Goal: Task Accomplishment & Management: Use online tool/utility

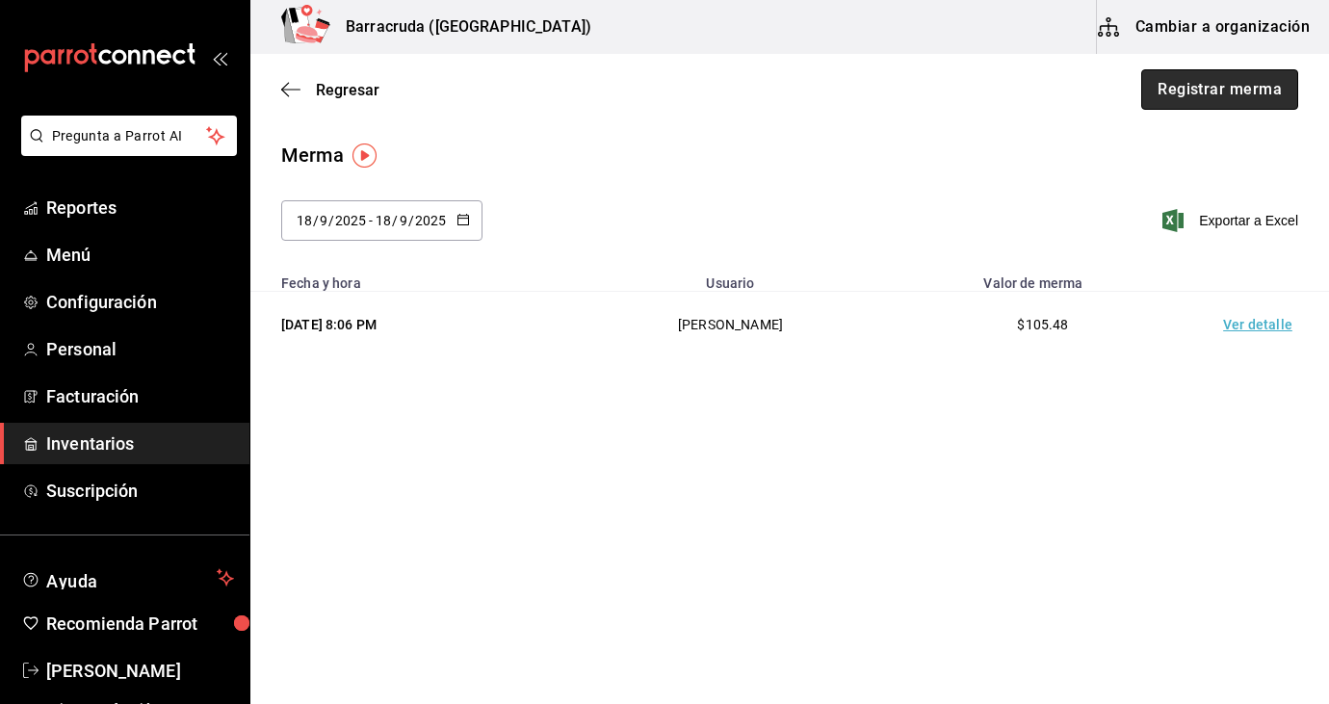
click at [1222, 96] on button "Registrar merma" at bounding box center [1219, 89] width 157 height 40
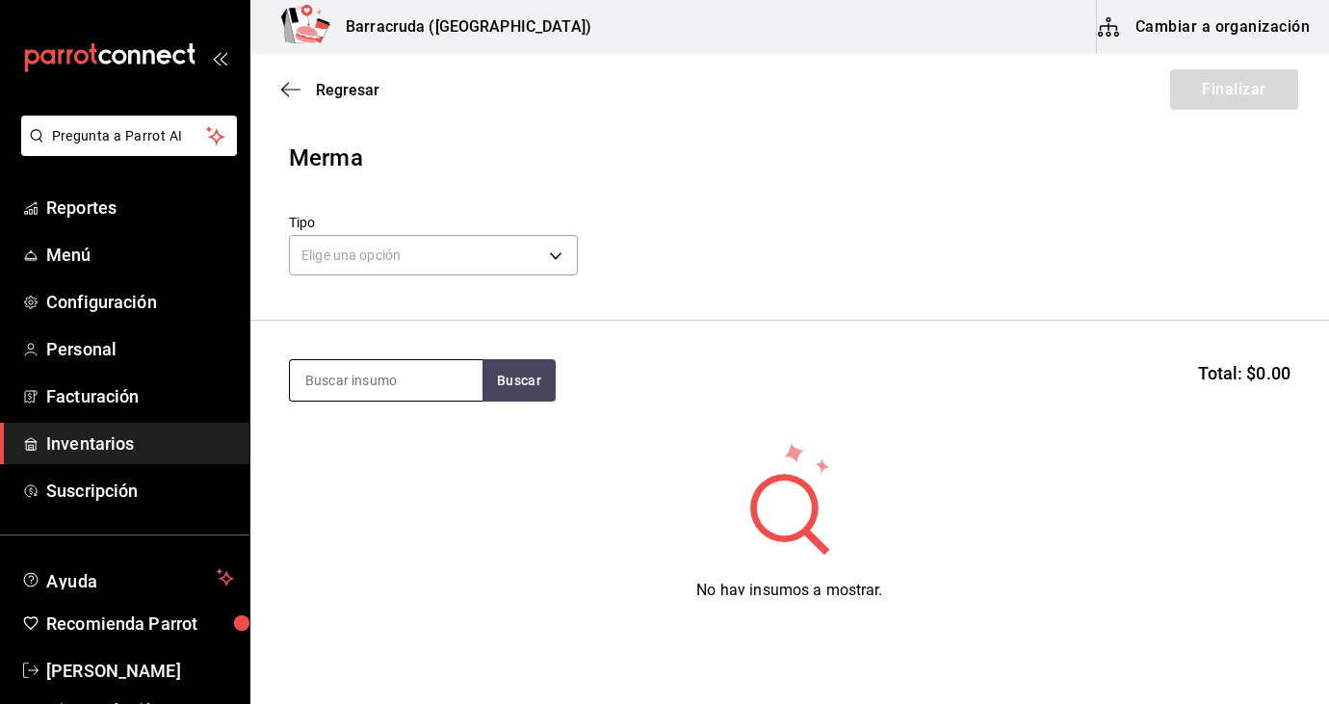
click at [376, 377] on input at bounding box center [386, 380] width 193 height 40
type input "cebolla"
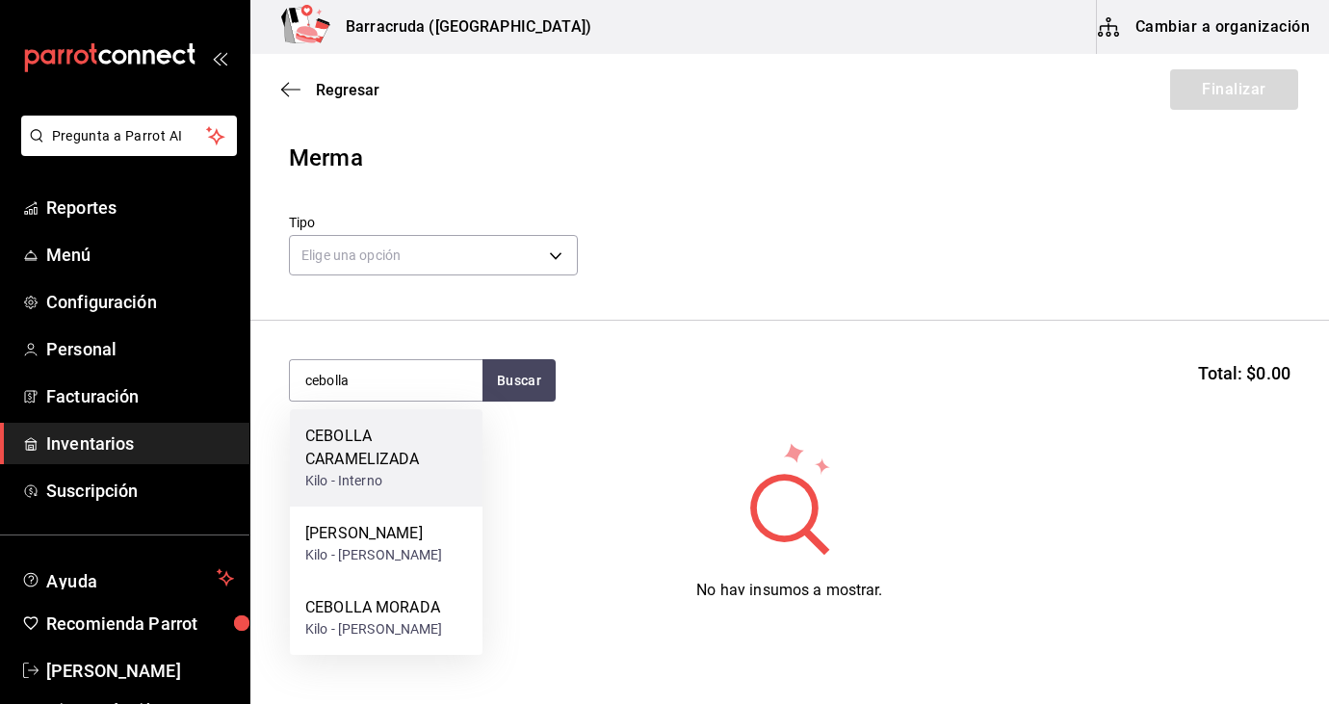
click at [341, 461] on div "CEBOLLA CARAMELIZADA" at bounding box center [386, 448] width 162 height 46
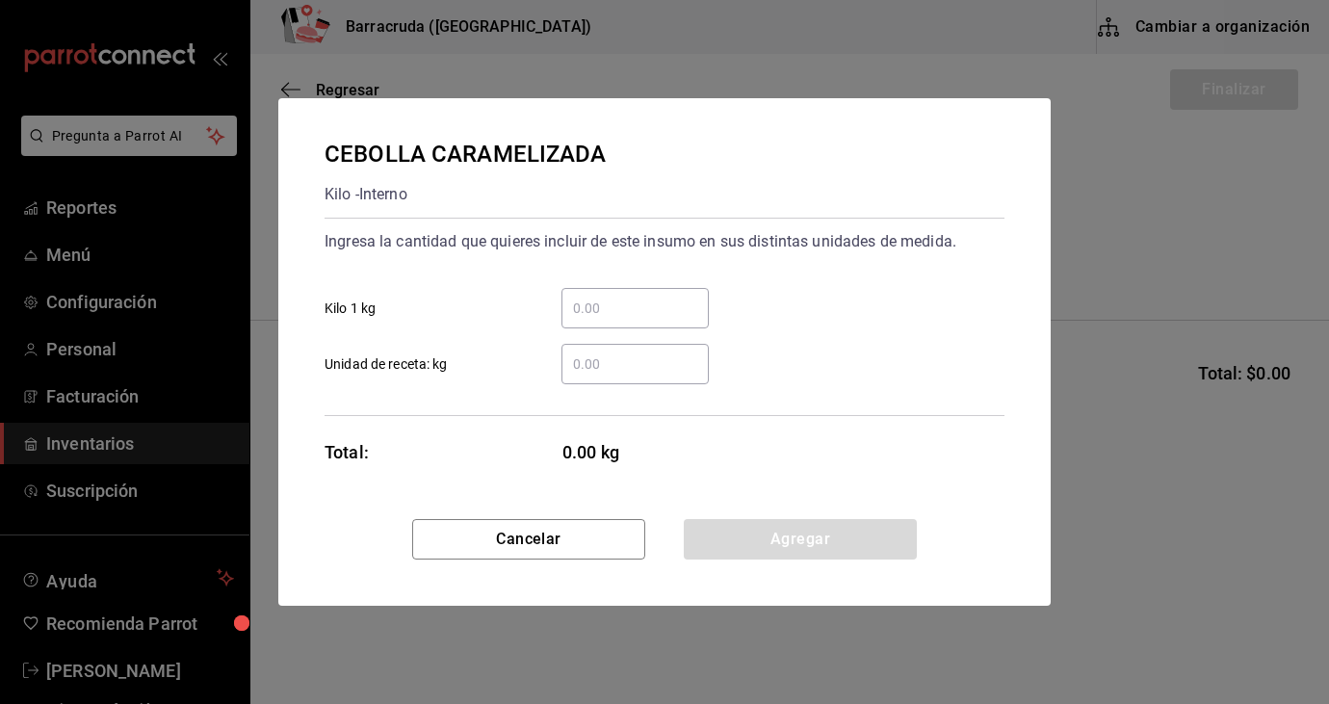
click at [607, 300] on input "​ Kilo 1 kg" at bounding box center [635, 308] width 147 height 23
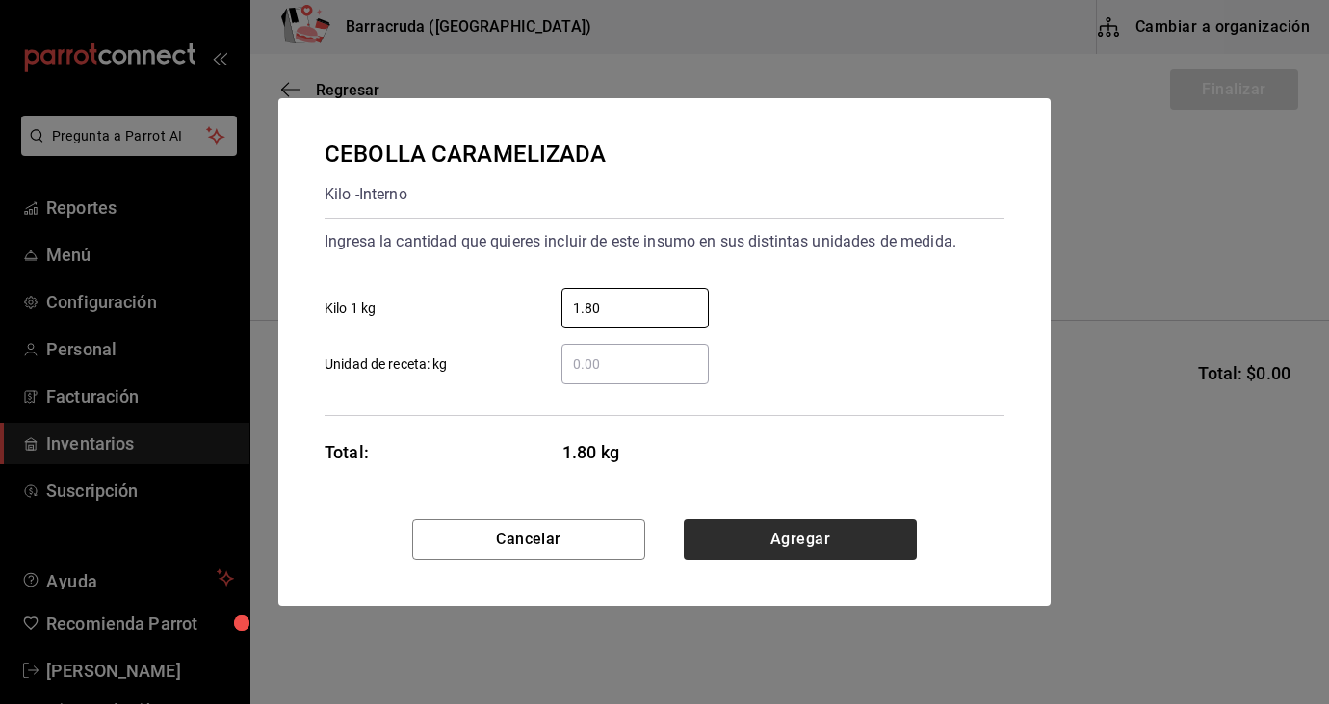
type input "1.80"
click at [764, 554] on button "Agregar" at bounding box center [800, 539] width 233 height 40
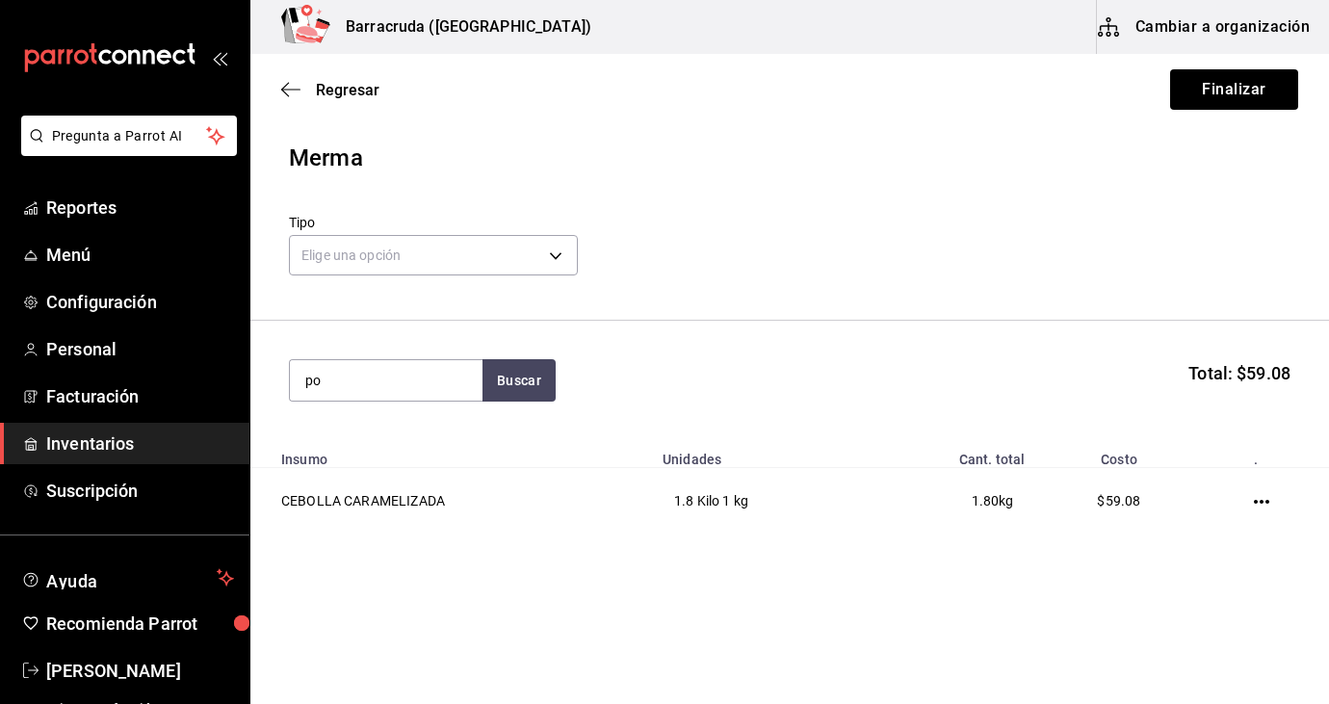
type input "p"
type input "pollo"
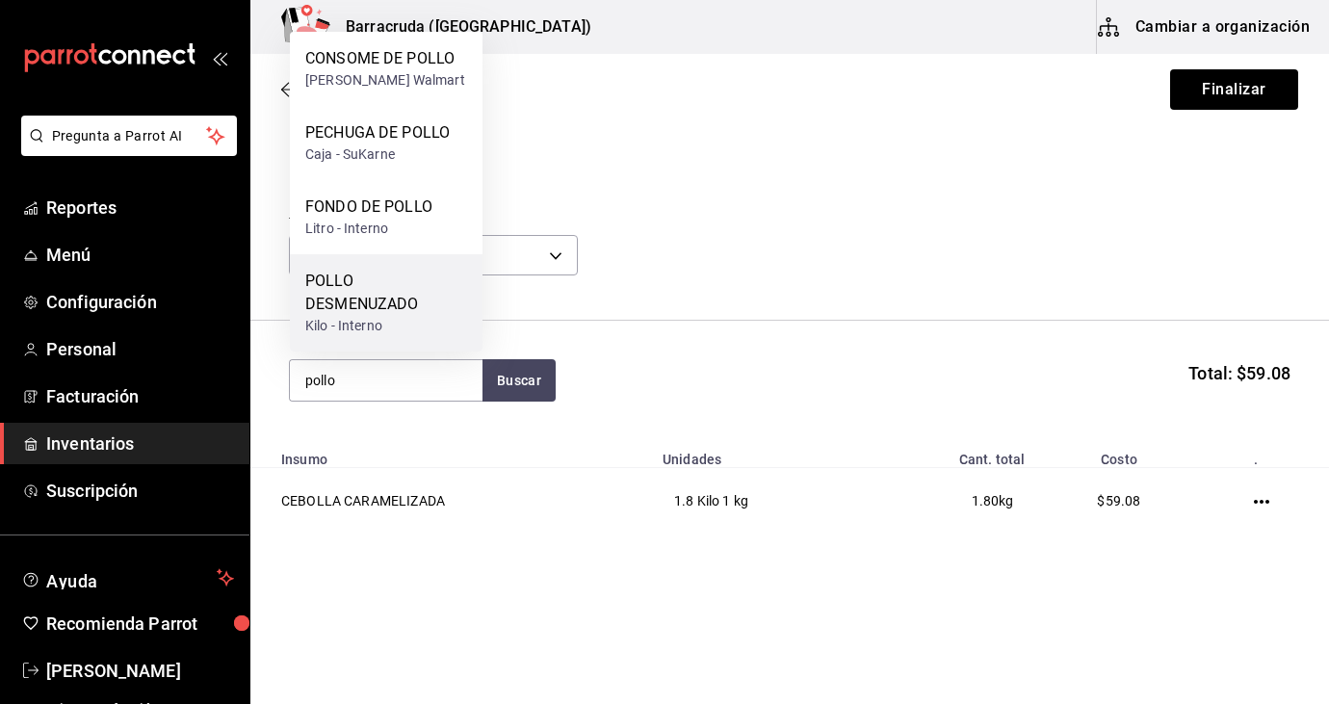
click at [402, 299] on div "POLLO DESMENUZADO" at bounding box center [386, 293] width 162 height 46
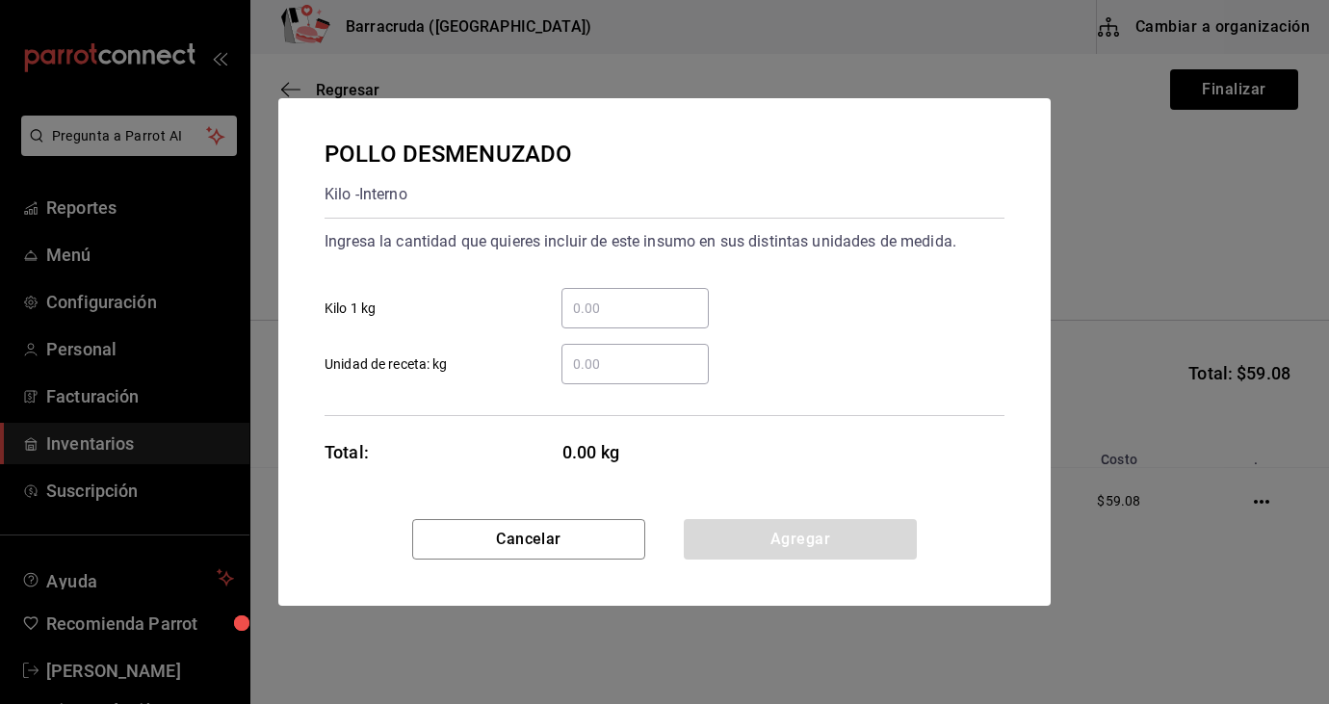
click at [608, 374] on input "​ Unidad de receta: kg" at bounding box center [635, 364] width 147 height 23
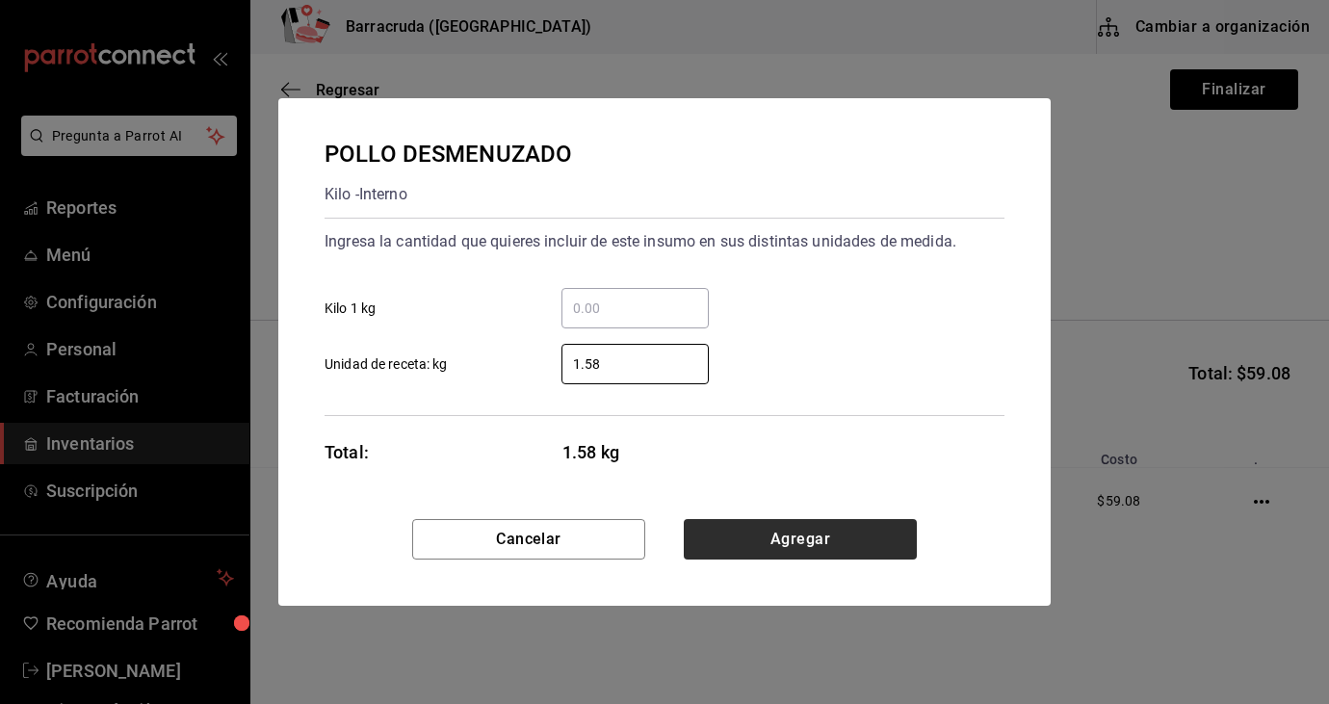
type input "1.58"
click at [761, 553] on button "Agregar" at bounding box center [800, 539] width 233 height 40
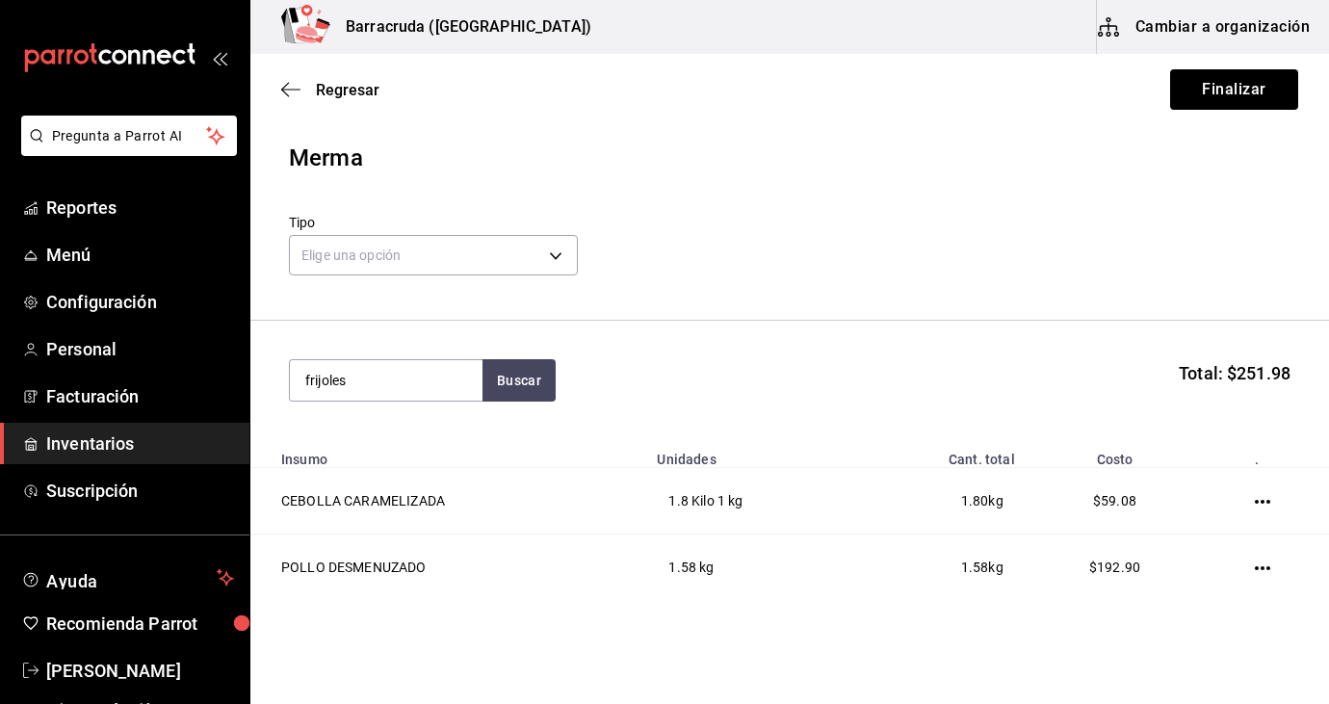
type input "frijoles"
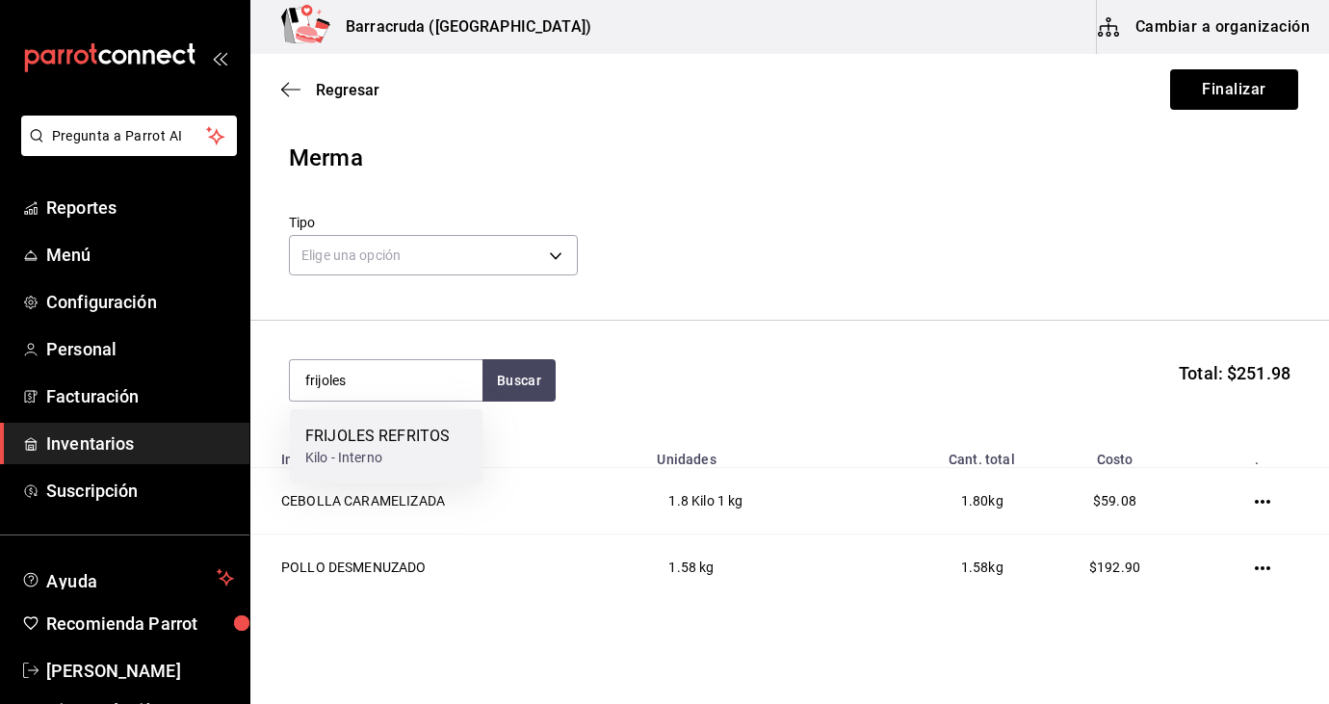
click at [458, 464] on div "FRIJOLES REFRITOS Kilo - Interno" at bounding box center [386, 446] width 193 height 74
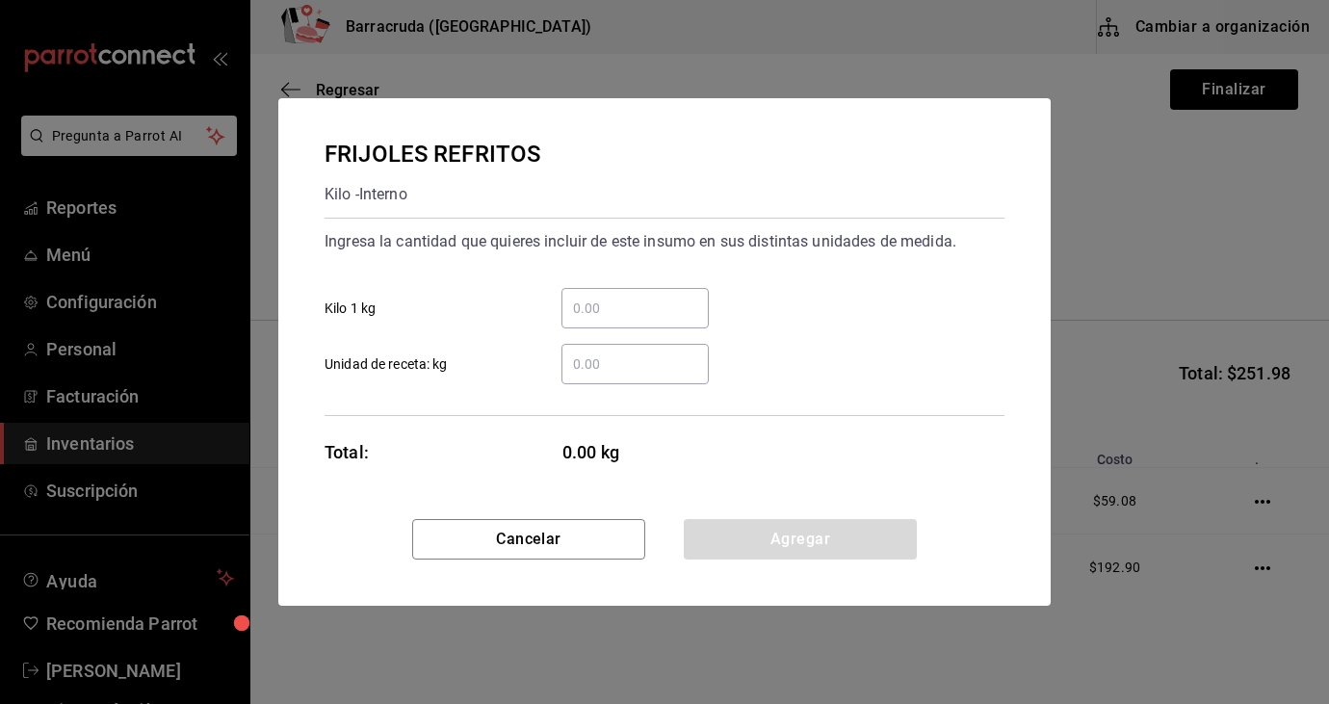
click at [615, 369] on input "​ Unidad de receta: kg" at bounding box center [635, 364] width 147 height 23
click at [584, 317] on input "​ Kilo 1 kg" at bounding box center [635, 308] width 147 height 23
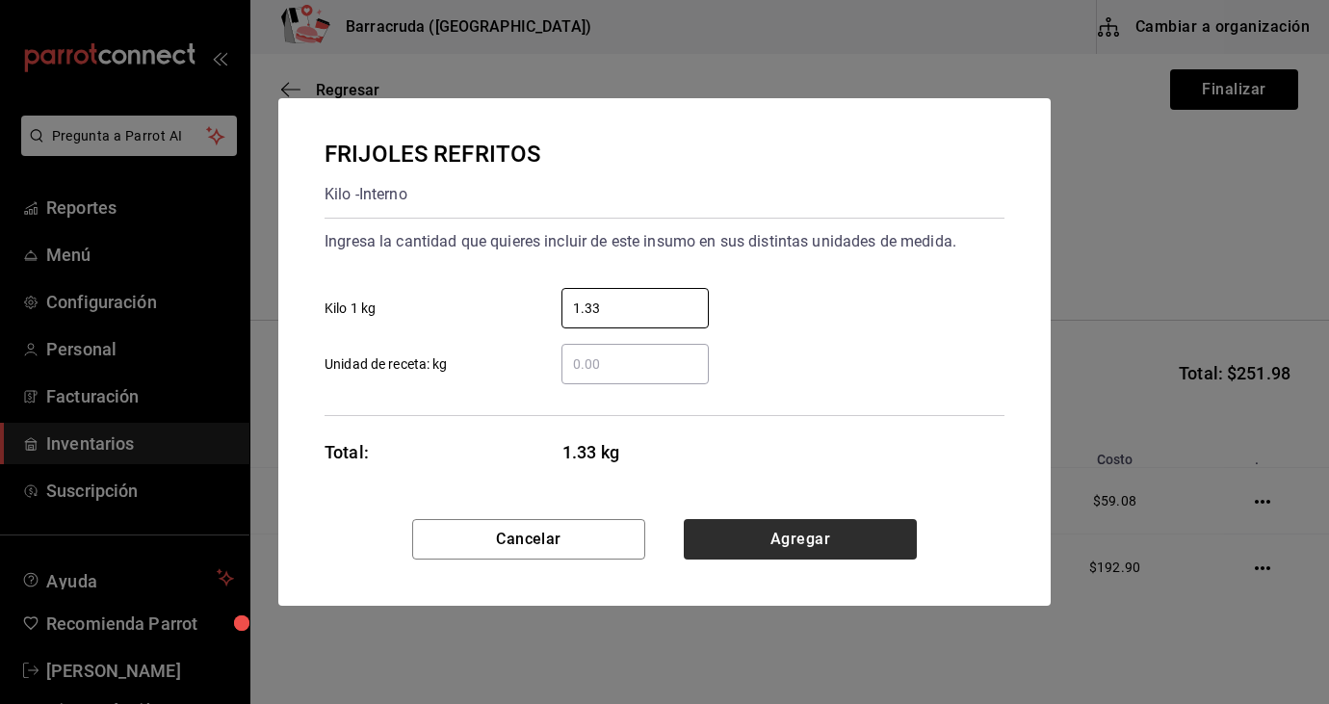
type input "1.33"
click at [752, 533] on button "Agregar" at bounding box center [800, 539] width 233 height 40
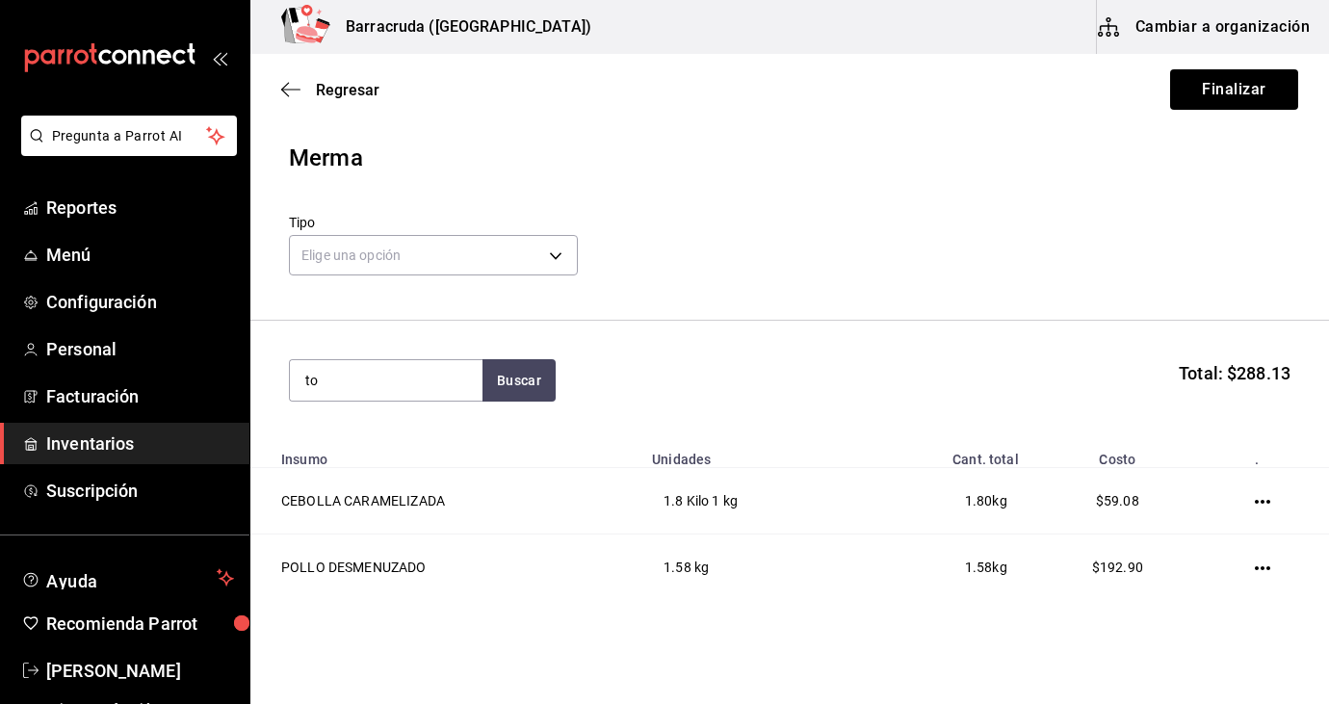
type input "t"
type input "arrachera"
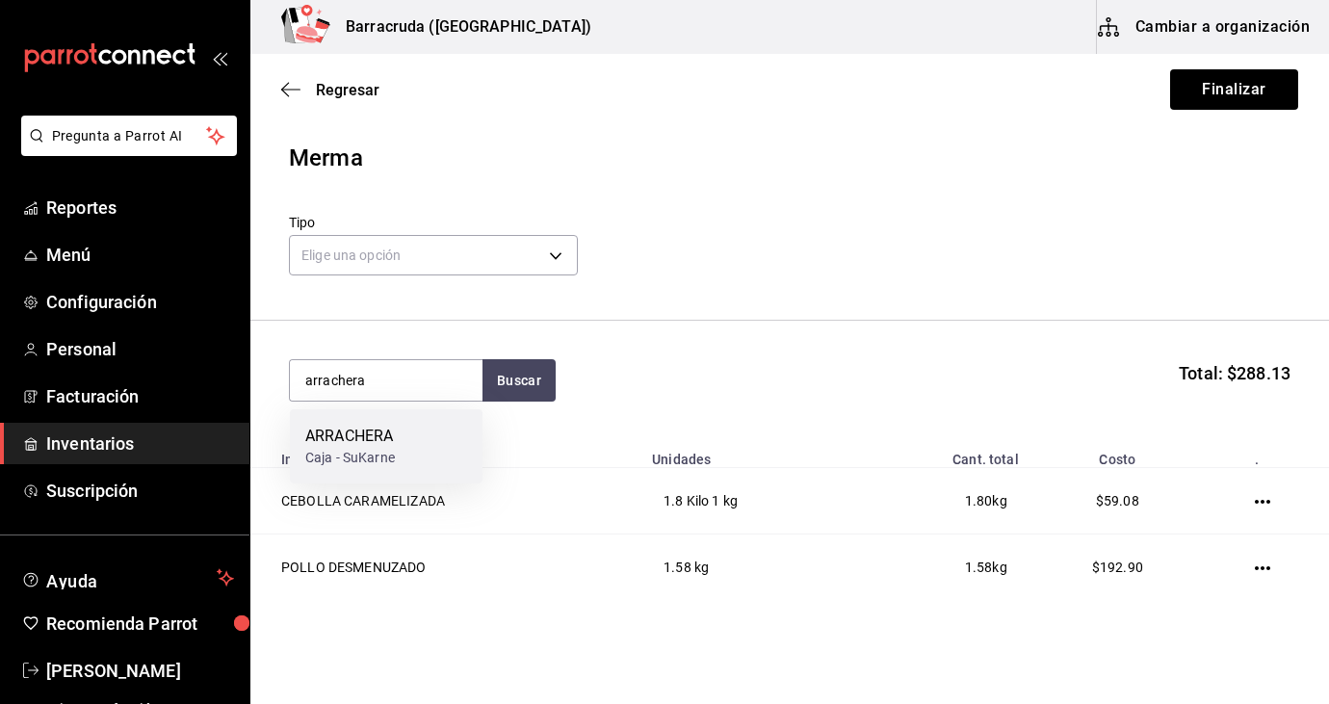
click at [406, 446] on div "ARRACHERA Caja - SuKarne" at bounding box center [386, 446] width 193 height 74
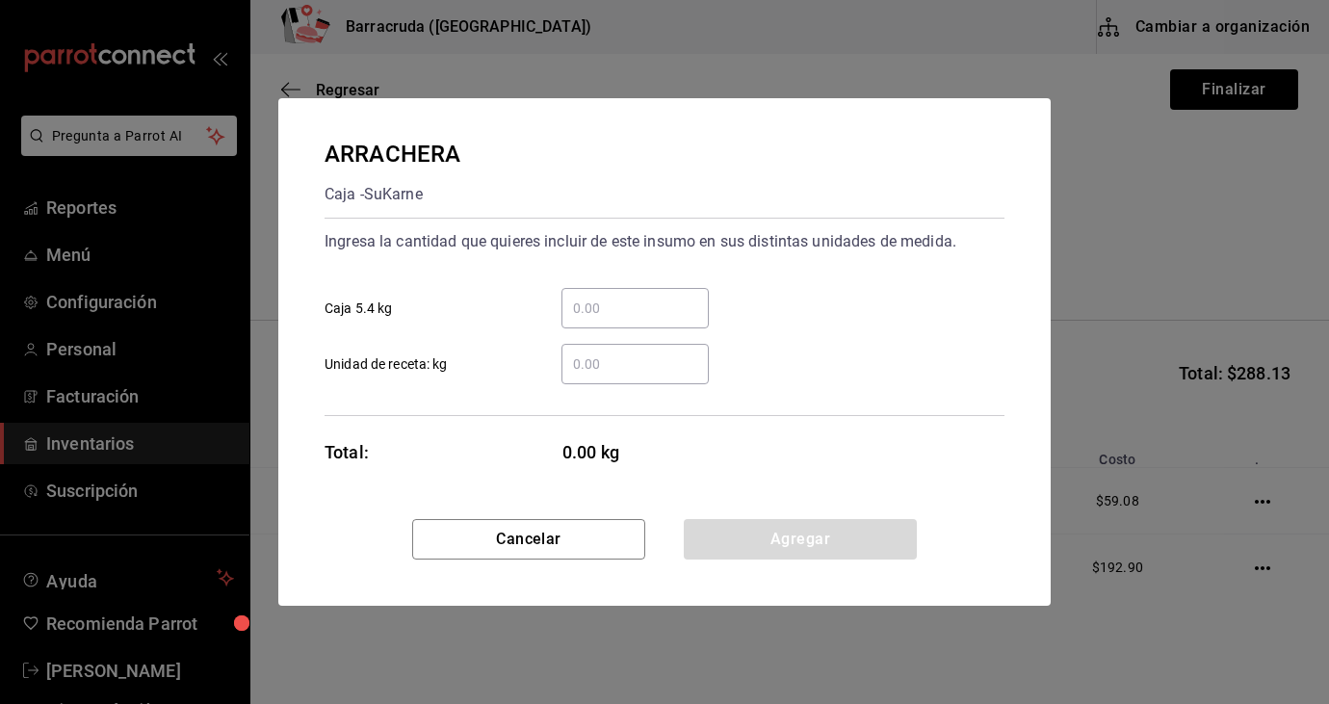
click at [593, 370] on input "​ Unidad de receta: kg" at bounding box center [635, 364] width 147 height 23
click at [482, 531] on button "Cancelar" at bounding box center [528, 539] width 233 height 40
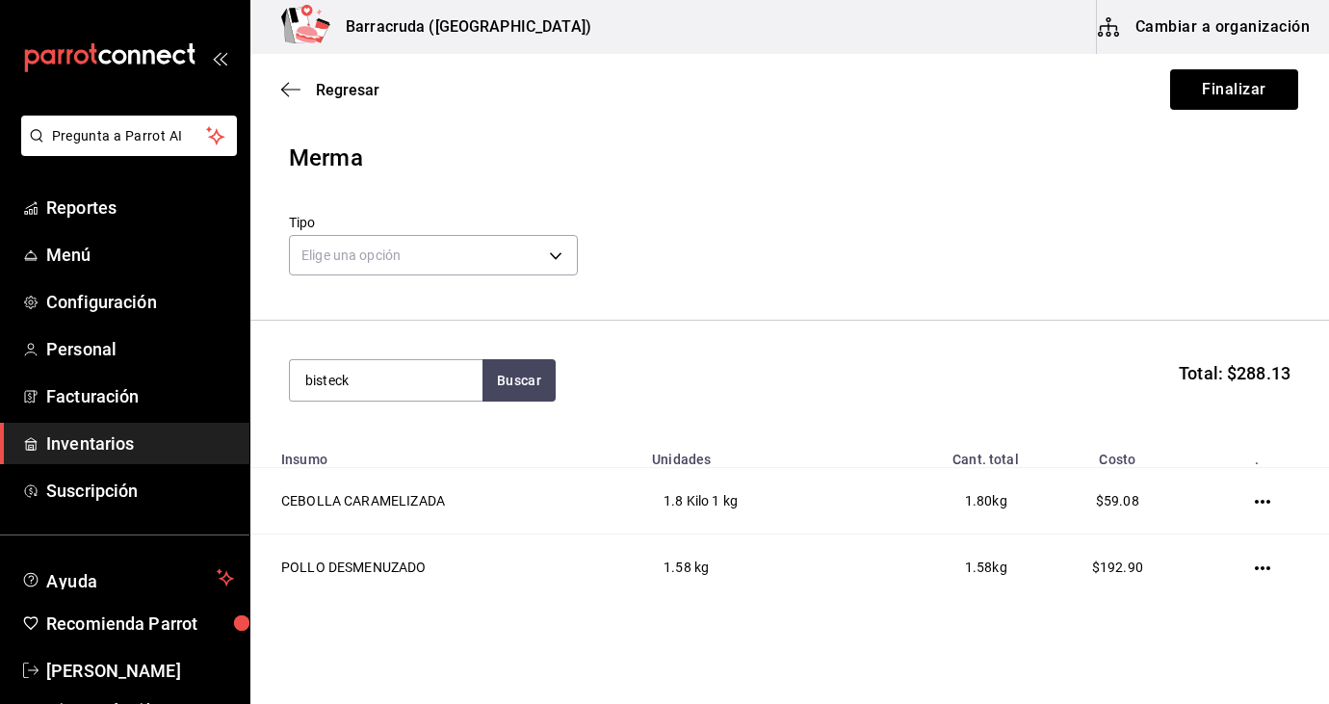
click at [822, 441] on th "Unidades" at bounding box center [756, 454] width 230 height 28
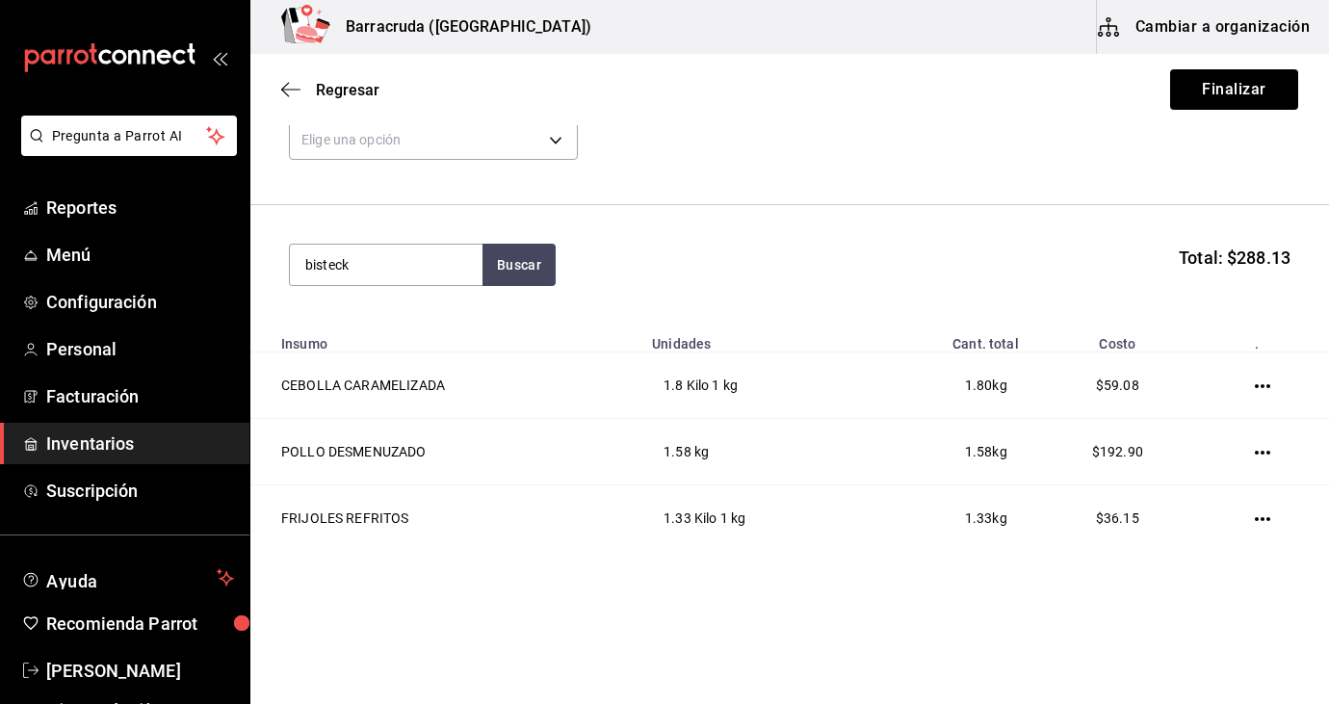
scroll to position [133, 0]
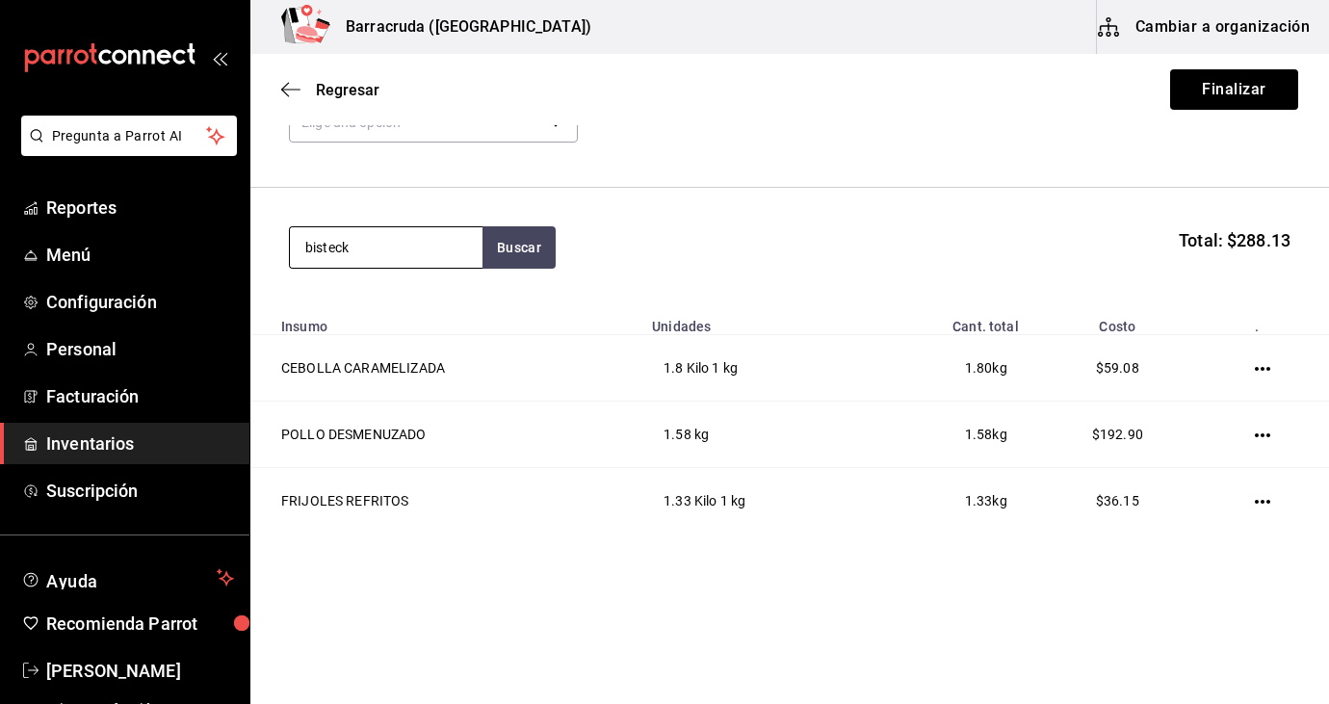
click at [369, 256] on input "bisteck" at bounding box center [386, 247] width 193 height 40
type input "b"
type input "t"
type input "salsa ver"
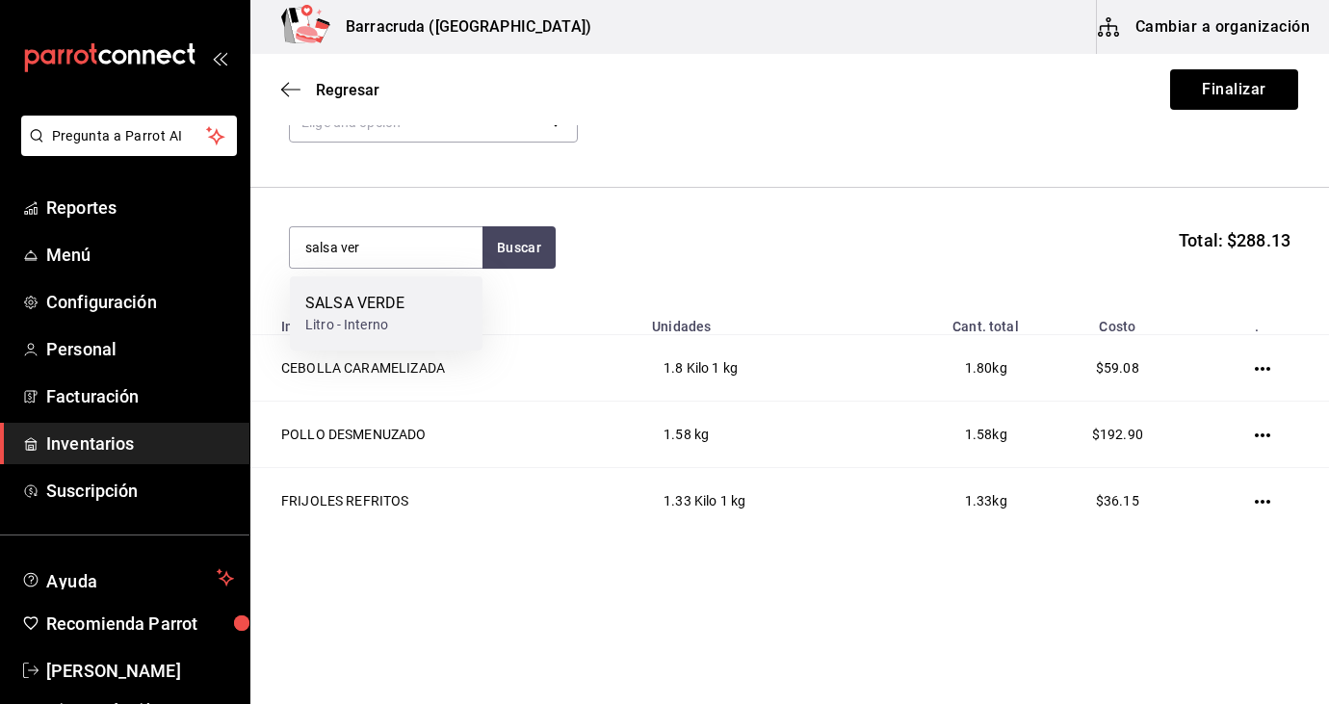
click at [350, 330] on div "Litro - Interno" at bounding box center [354, 325] width 99 height 20
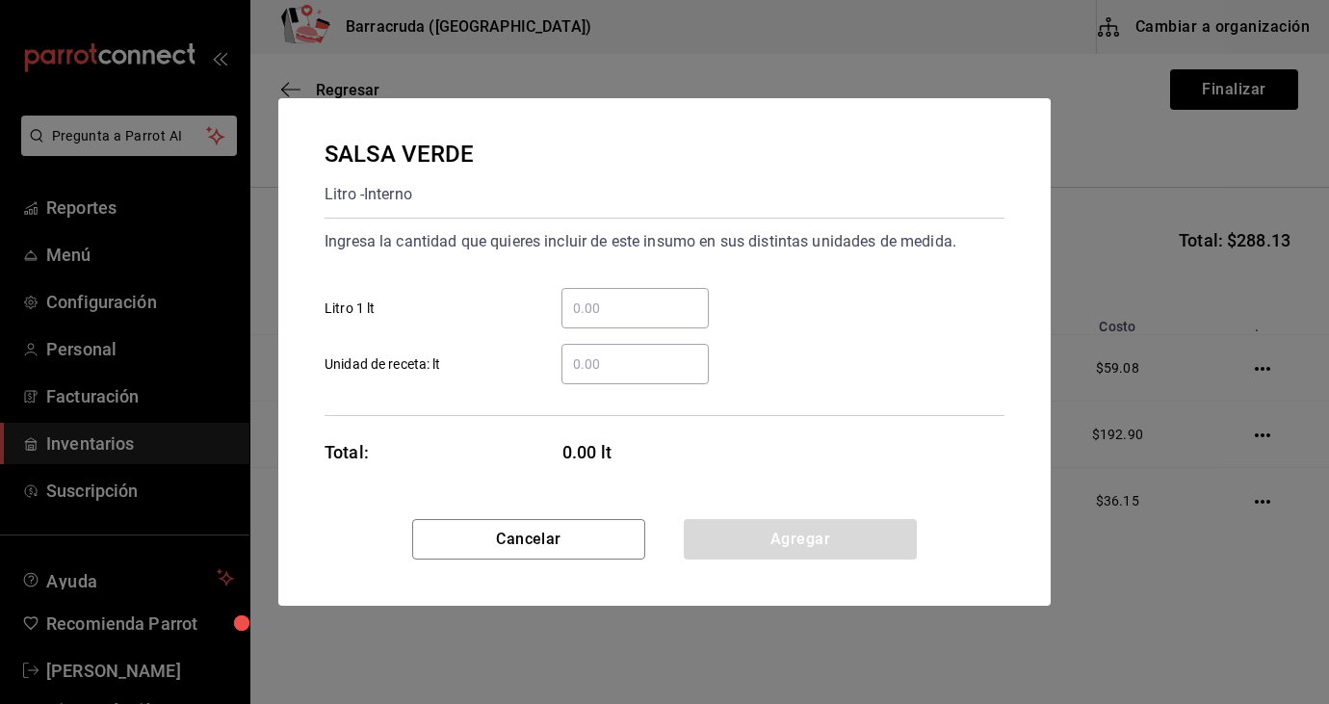
click at [611, 306] on input "​ Litro 1 lt" at bounding box center [635, 308] width 147 height 23
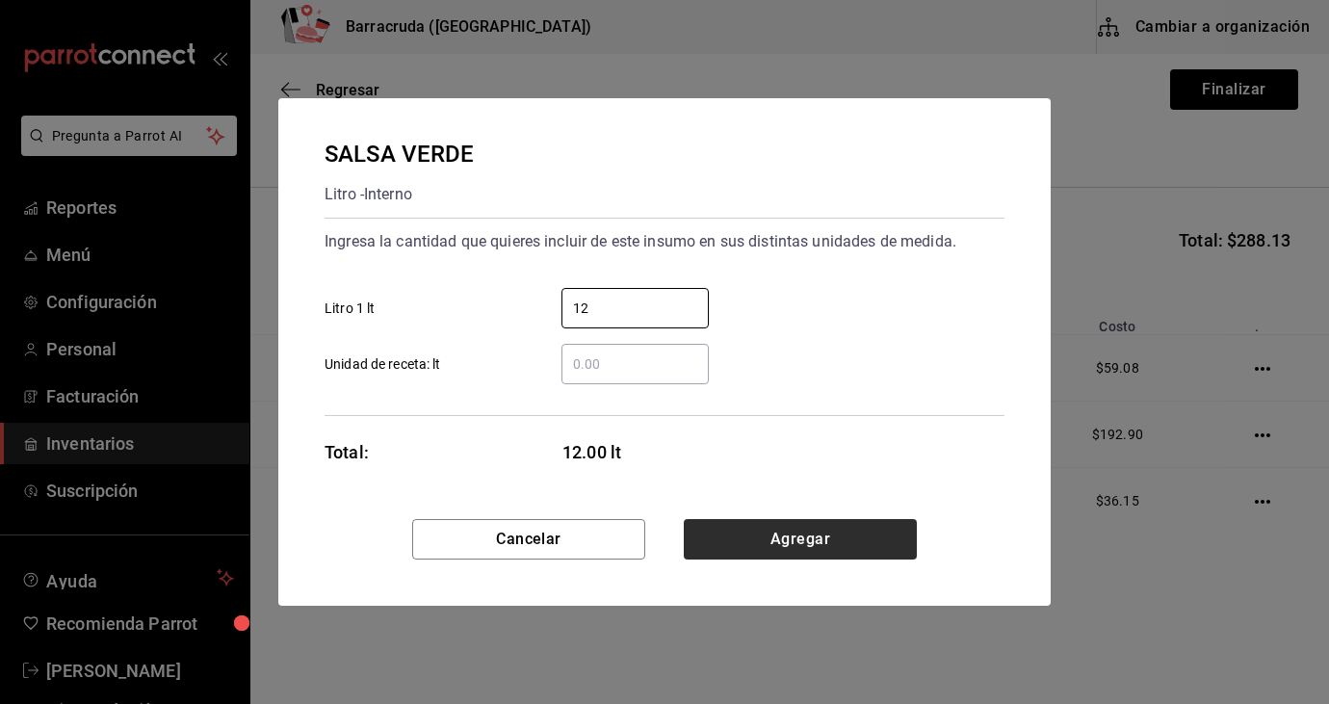
type input "12"
click at [850, 552] on button "Agregar" at bounding box center [800, 539] width 233 height 40
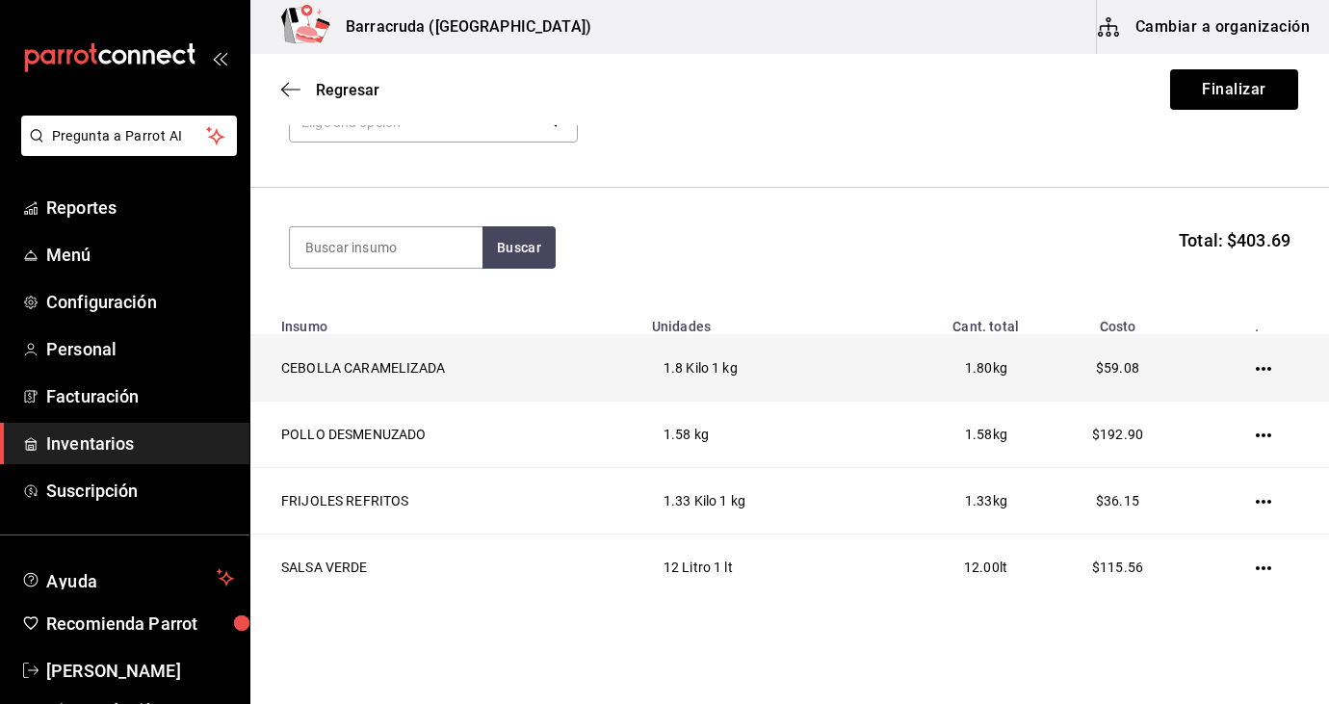
click at [851, 365] on td "1.8 Kilo 1 kg" at bounding box center [755, 368] width 229 height 66
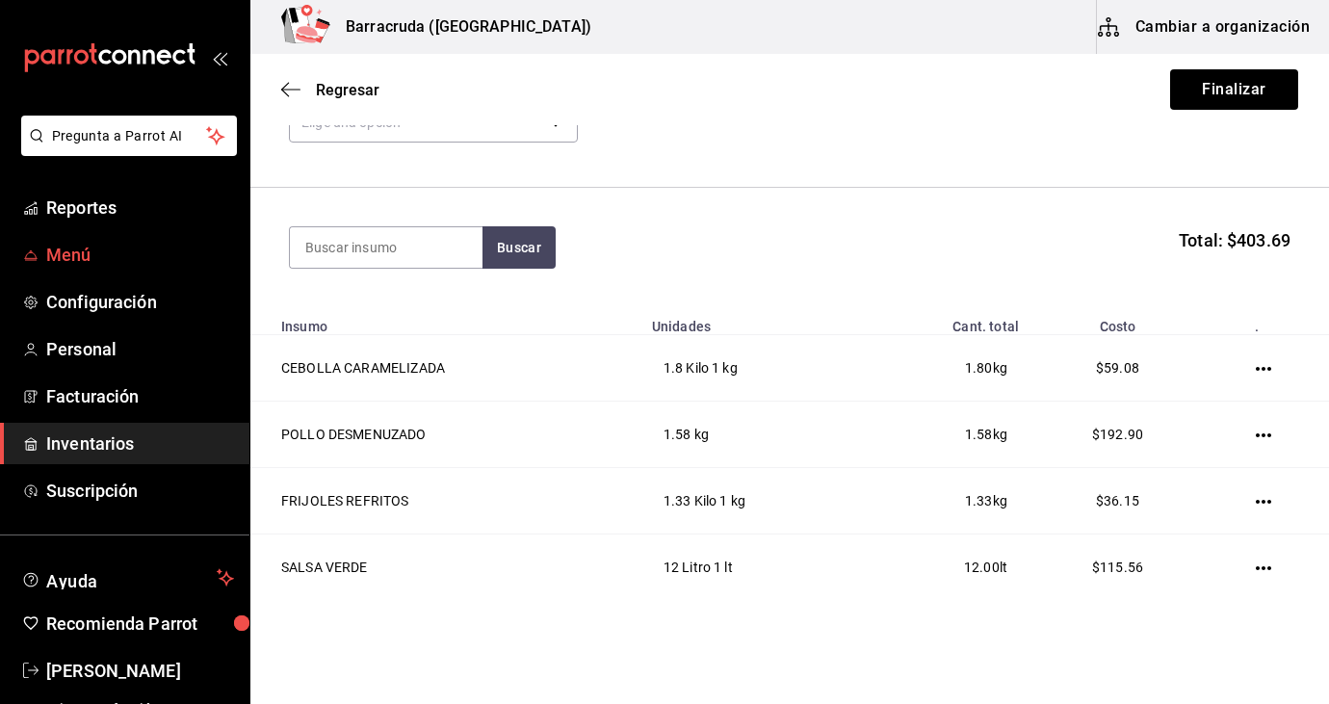
click at [94, 255] on span "Menú" at bounding box center [140, 255] width 188 height 26
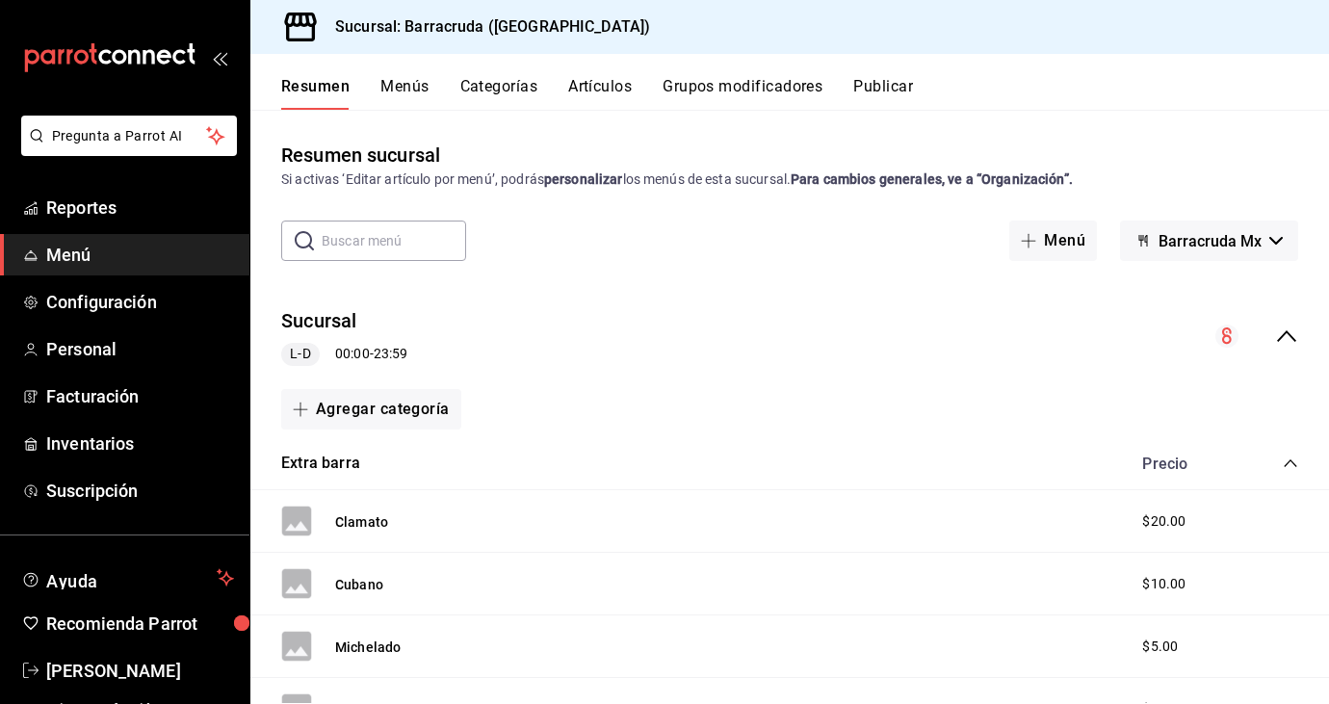
click at [574, 89] on button "Artículos" at bounding box center [600, 93] width 64 height 33
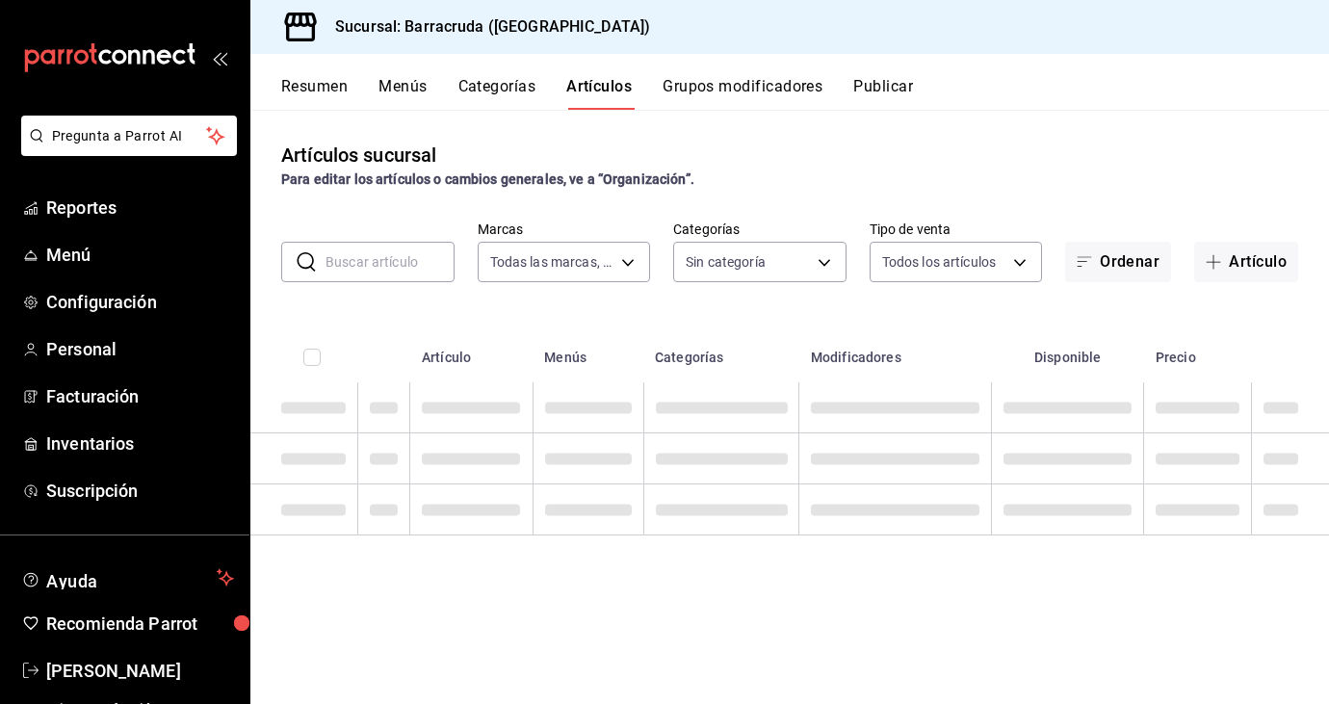
type input "781d0e5e-0cd3-418f-8c9c-0f4117c8f844"
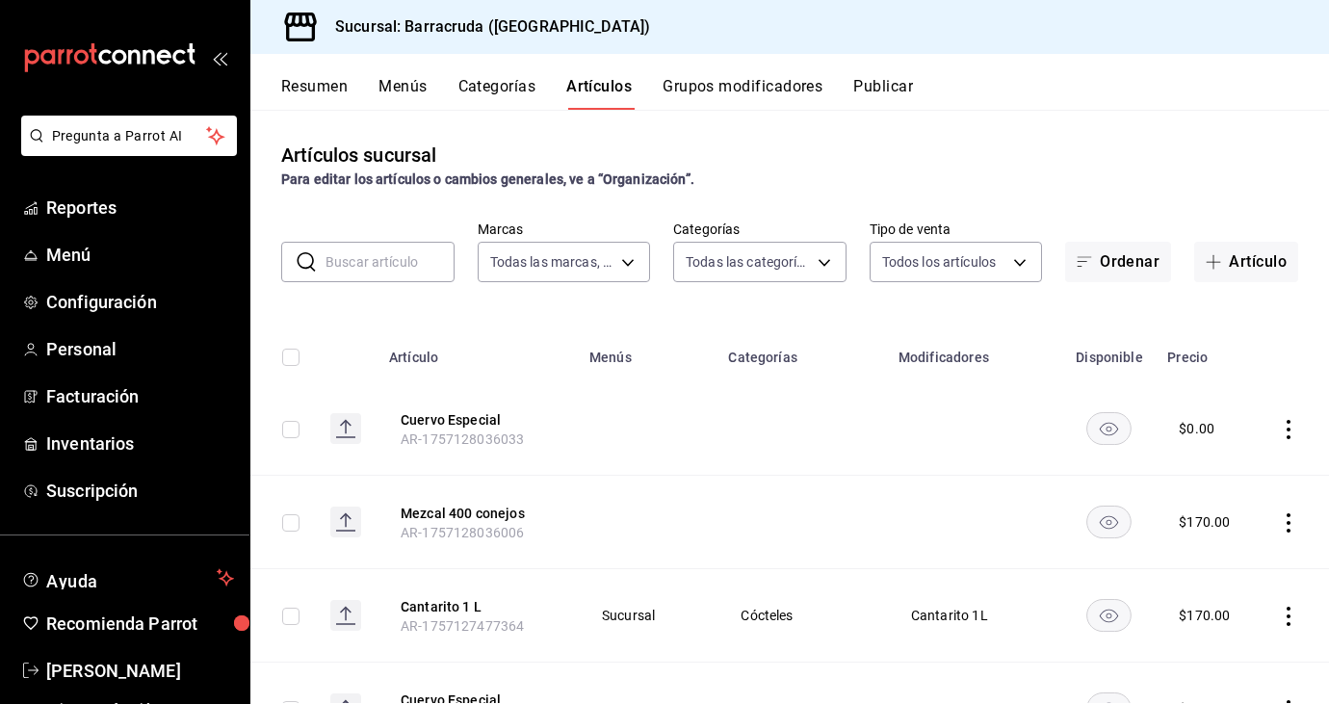
type input "b963c72d-ce85-4c3f-98ed-955f5b3d01ad,f0e73821-c662-412d-b503-729610356999,c693b…"
click at [514, 92] on button "Categorías" at bounding box center [497, 93] width 78 height 33
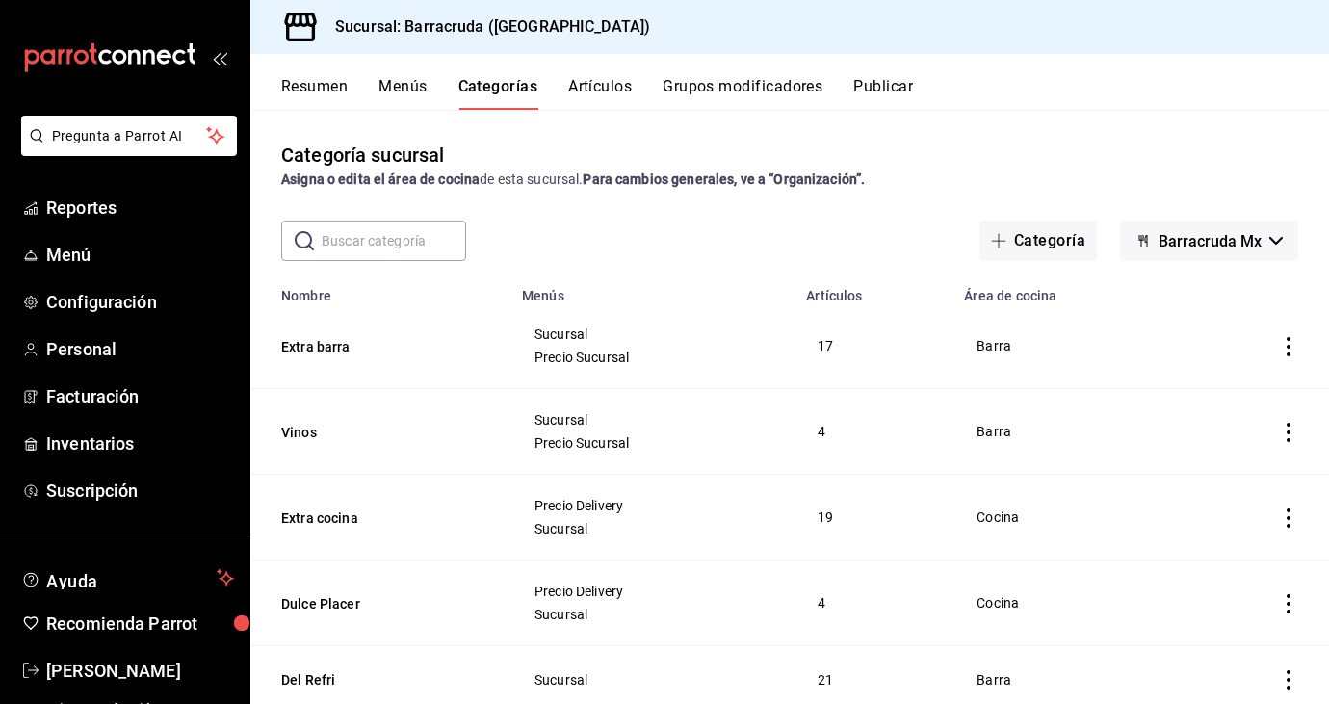
click at [397, 95] on button "Menús" at bounding box center [403, 93] width 48 height 33
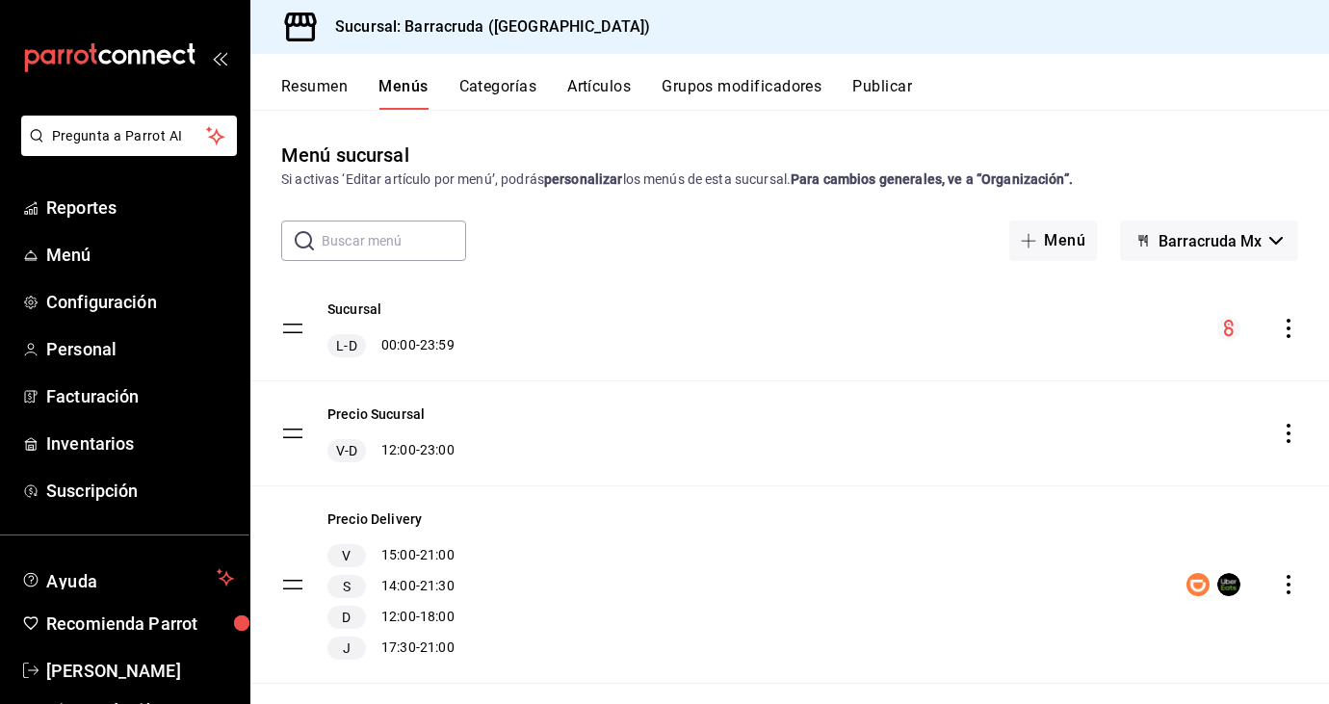
click at [724, 94] on button "Grupos modificadores" at bounding box center [742, 93] width 160 height 33
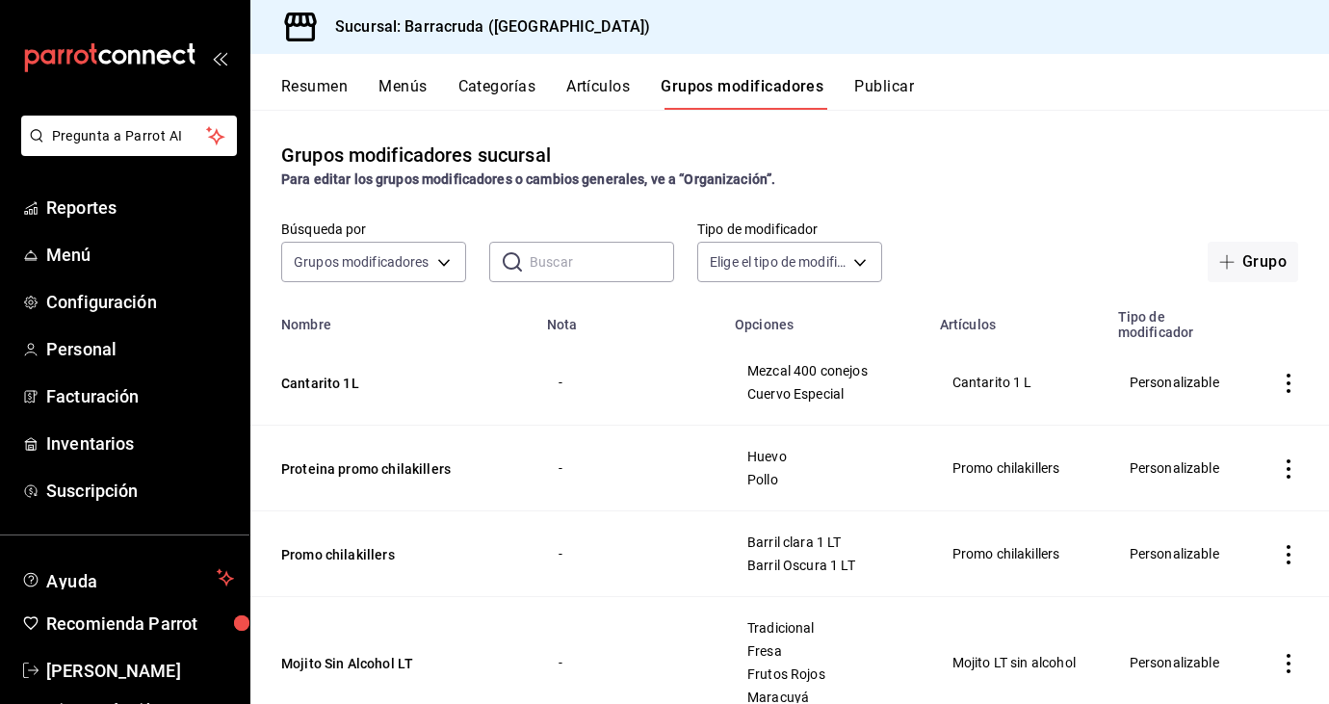
click at [557, 267] on input "text" at bounding box center [602, 262] width 144 height 39
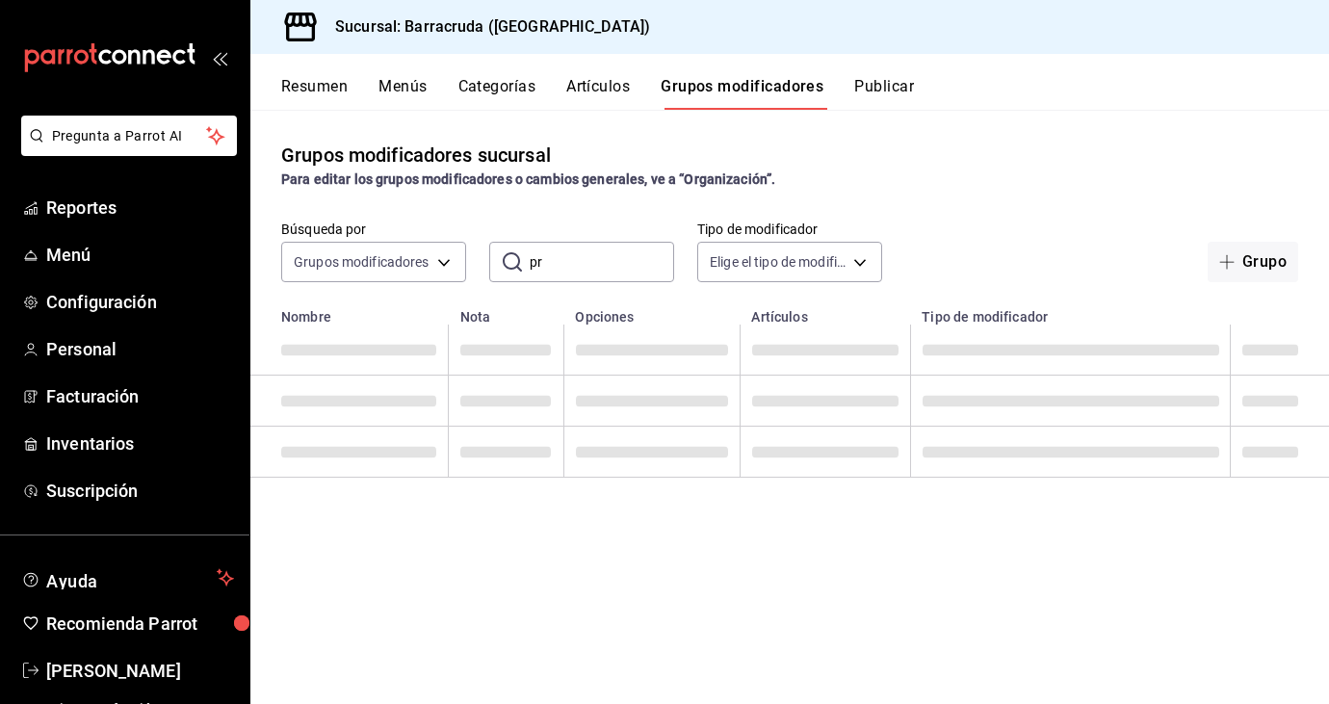
type input "p"
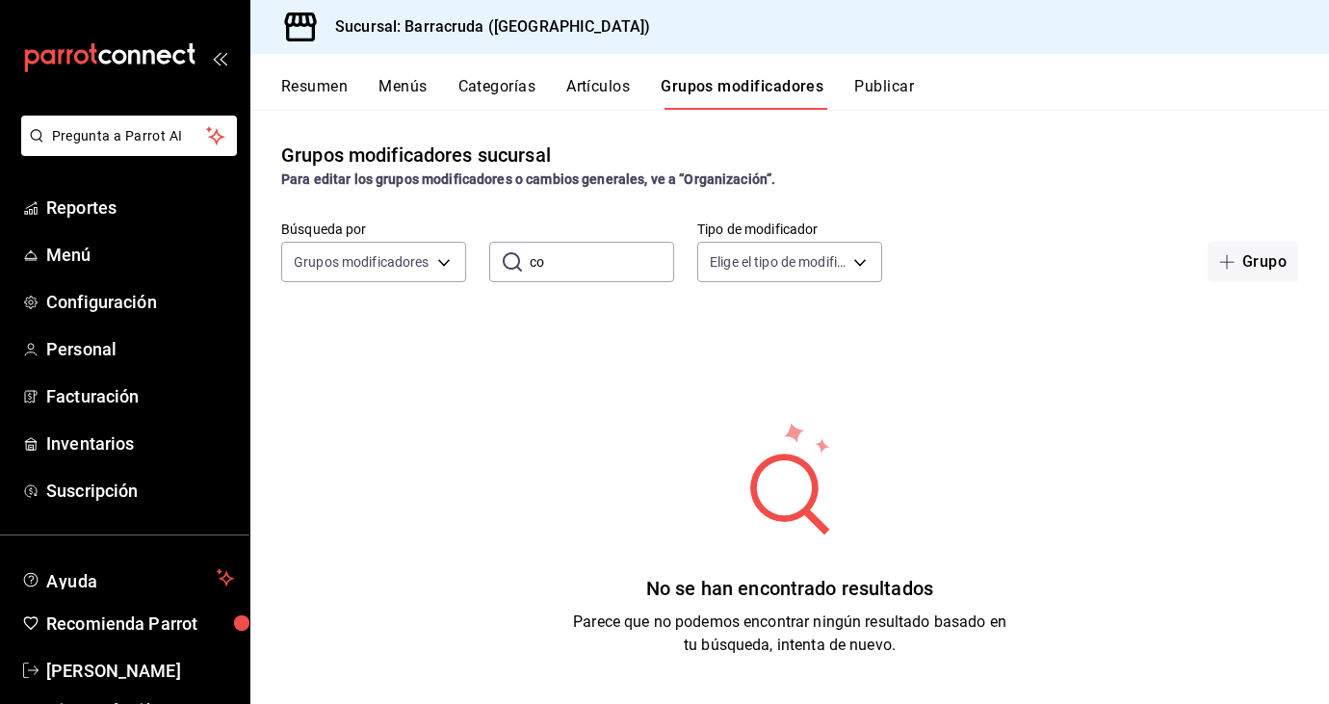
type input "c"
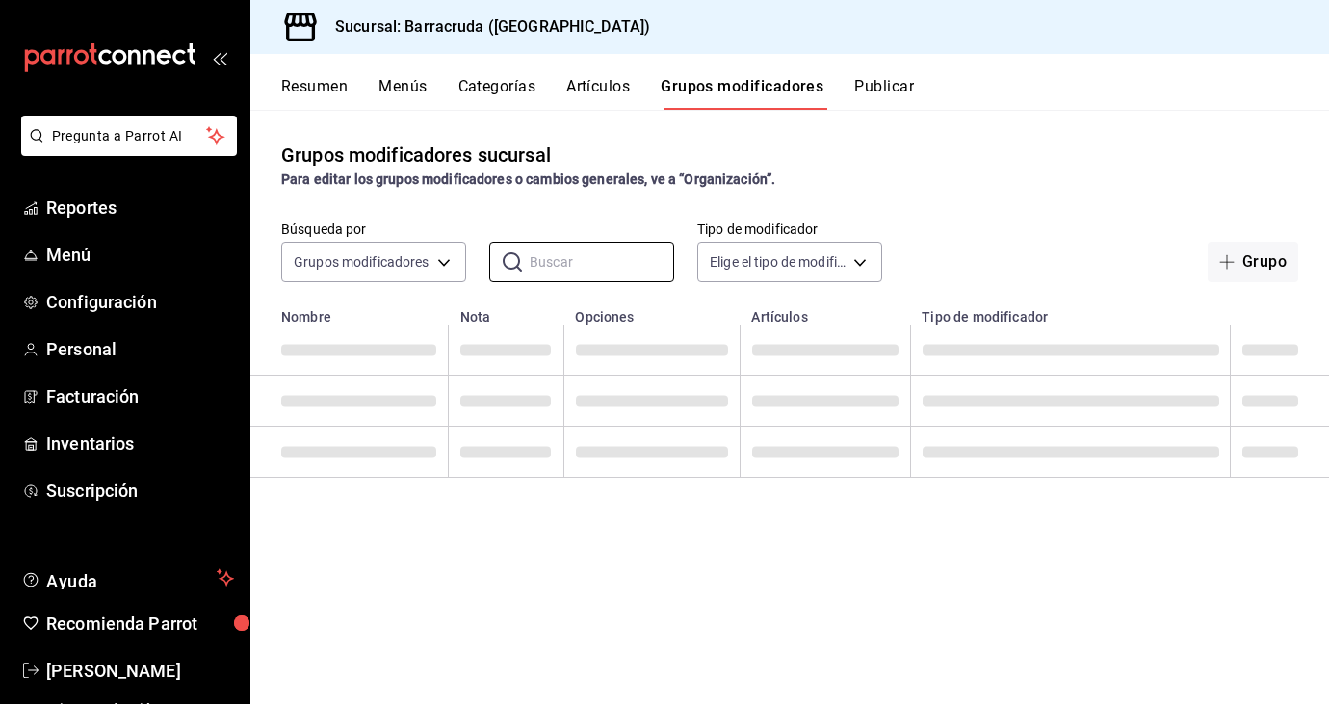
click at [619, 92] on button "Artículos" at bounding box center [598, 93] width 64 height 33
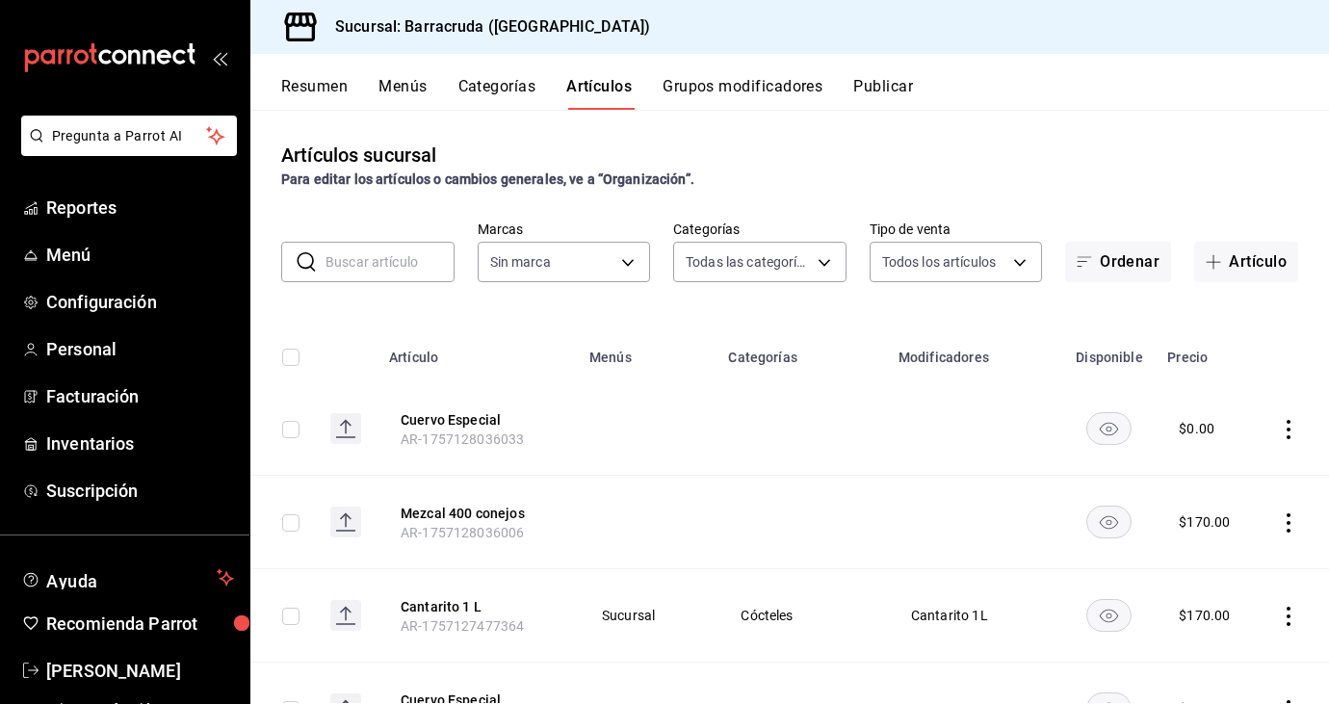
type input "b963c72d-ce85-4c3f-98ed-955f5b3d01ad,f0e73821-c662-412d-b503-729610356999,c693b…"
type input "781d0e5e-0cd3-418f-8c9c-0f4117c8f844"
click at [412, 256] on input "text" at bounding box center [390, 262] width 129 height 39
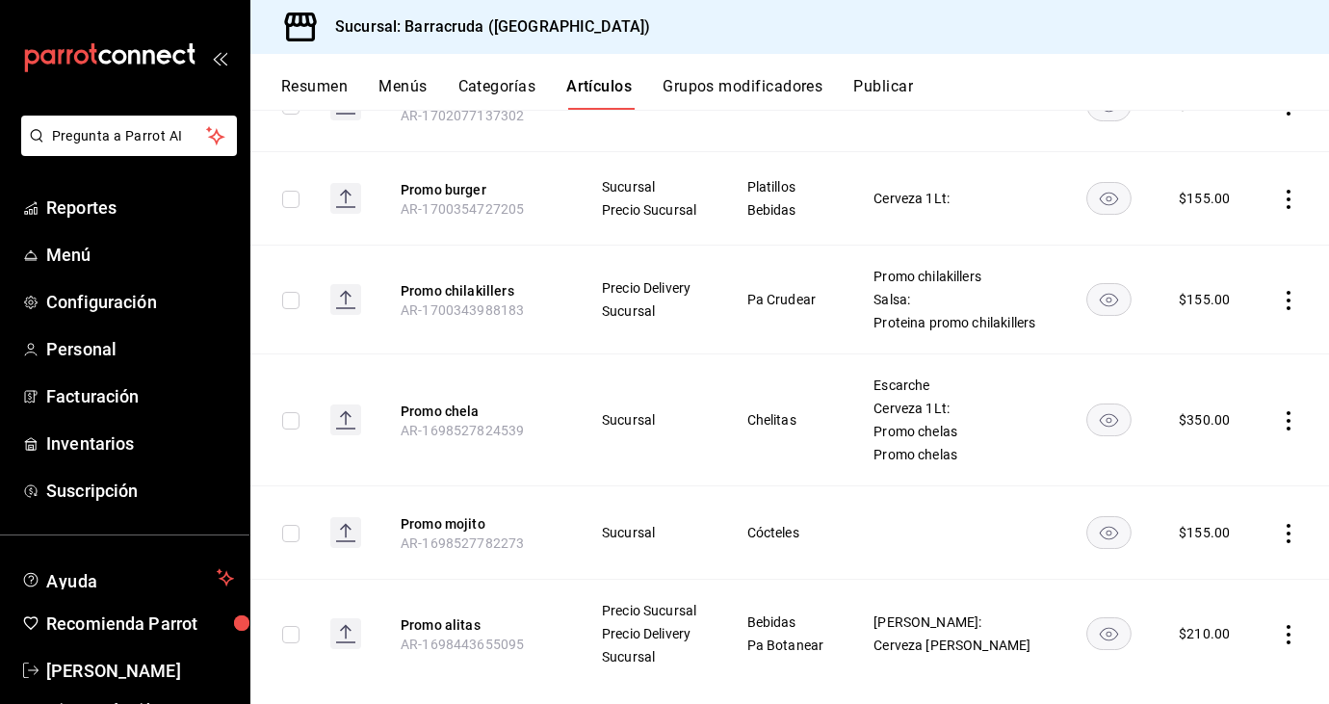
scroll to position [448, 0]
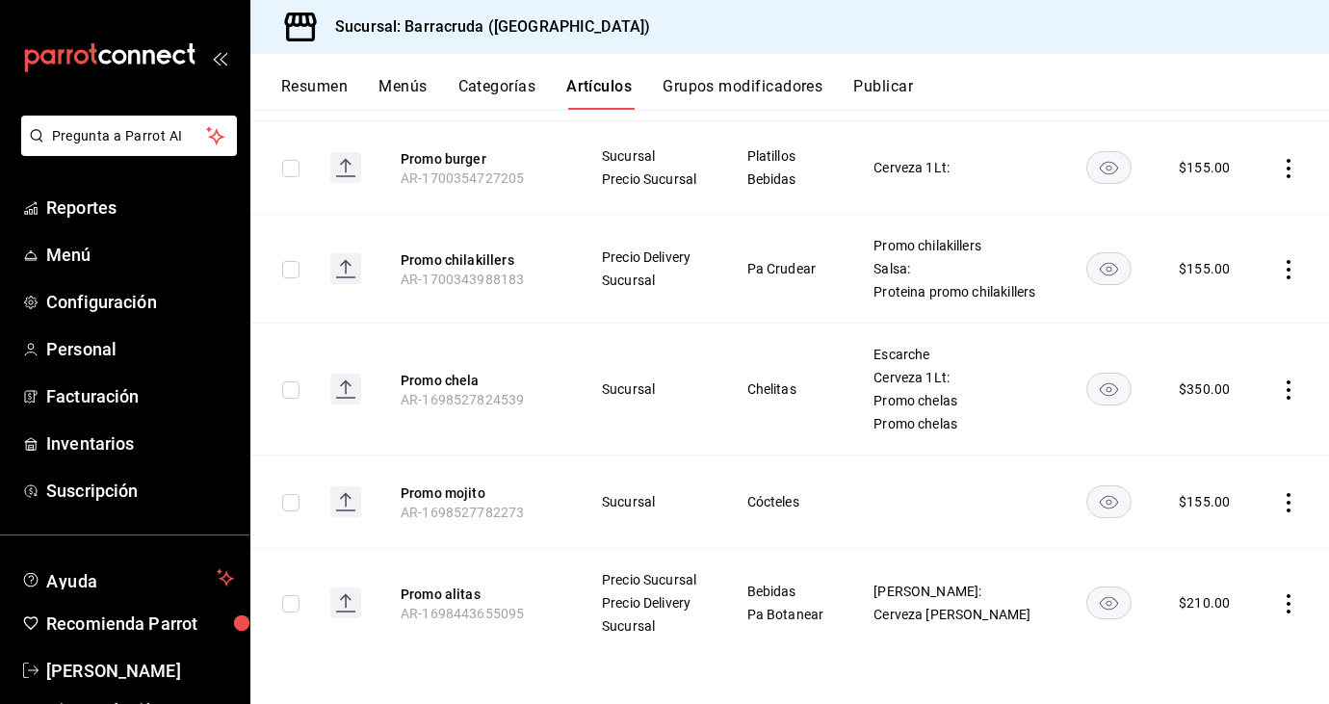
type input "promo"
click at [1289, 603] on icon "actions" at bounding box center [1289, 603] width 4 height 19
click at [1230, 651] on span "Eliminar" at bounding box center [1230, 652] width 49 height 15
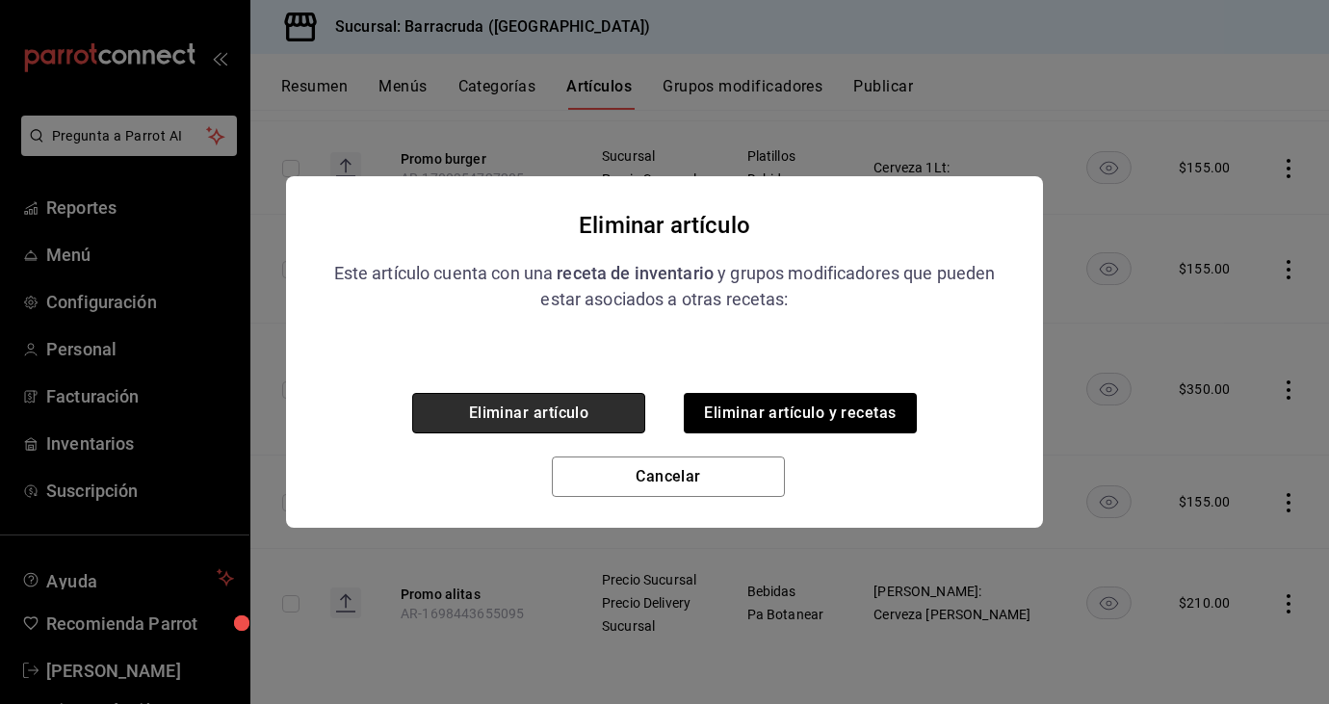
click at [581, 407] on button "Eliminar artículo" at bounding box center [528, 413] width 233 height 40
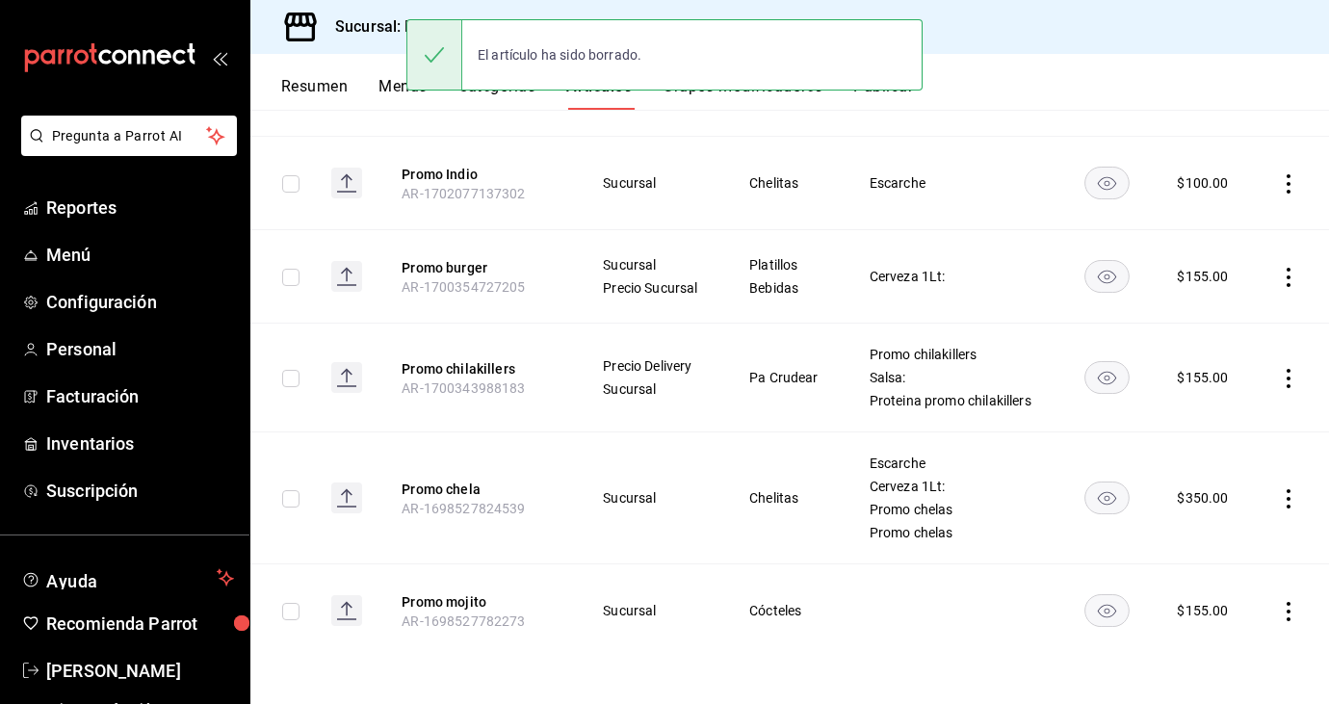
scroll to position [339, 0]
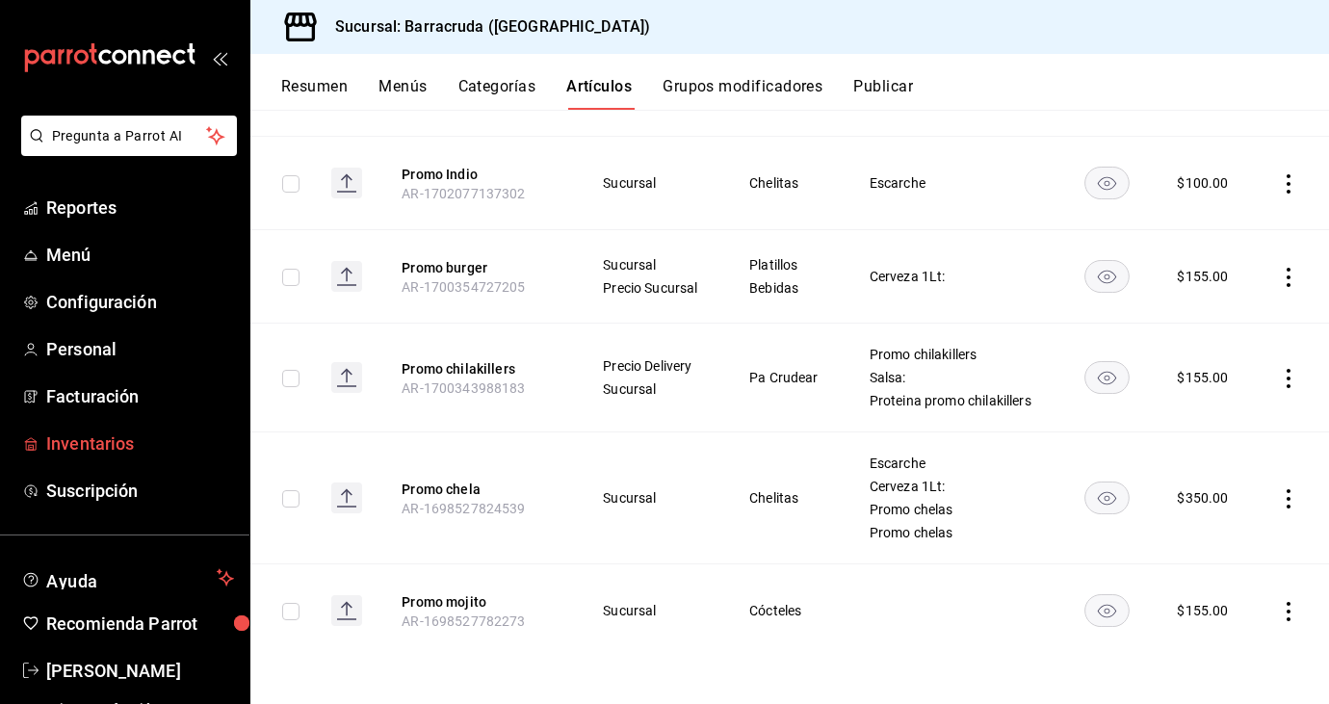
click at [122, 445] on span "Inventarios" at bounding box center [140, 444] width 188 height 26
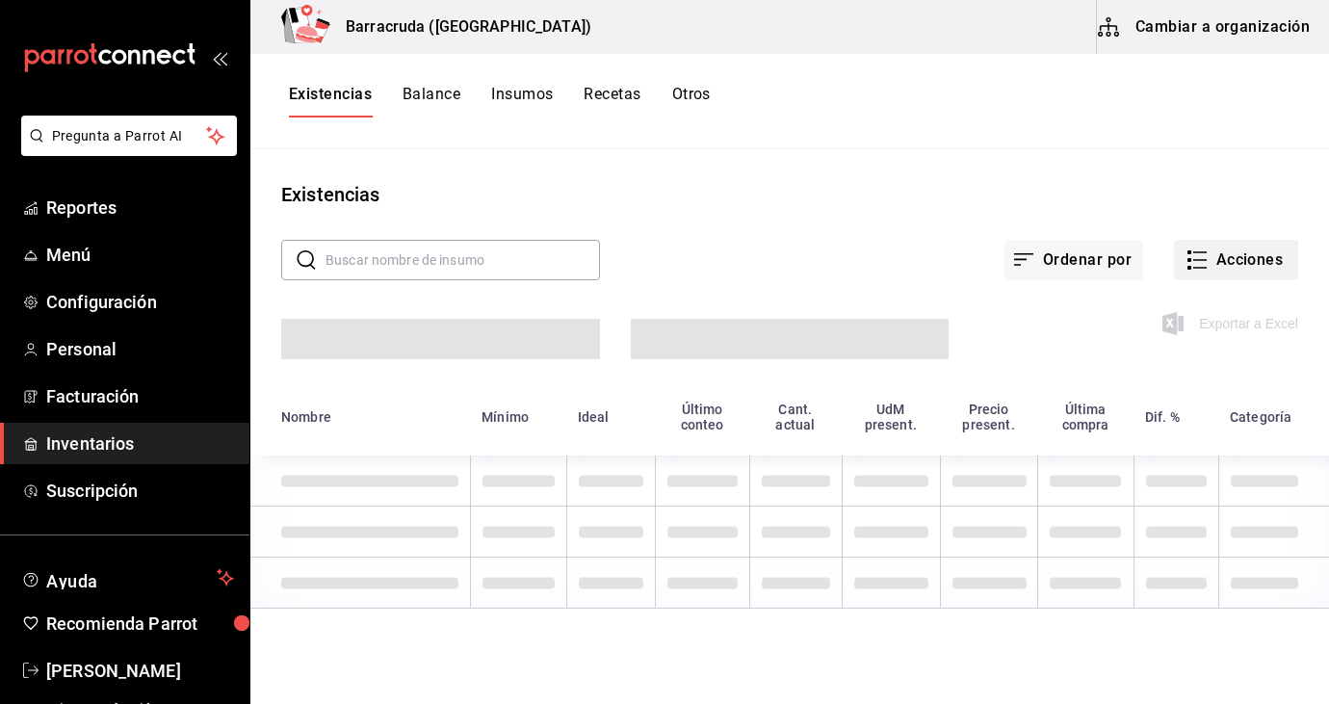
click at [1228, 246] on button "Acciones" at bounding box center [1236, 260] width 124 height 40
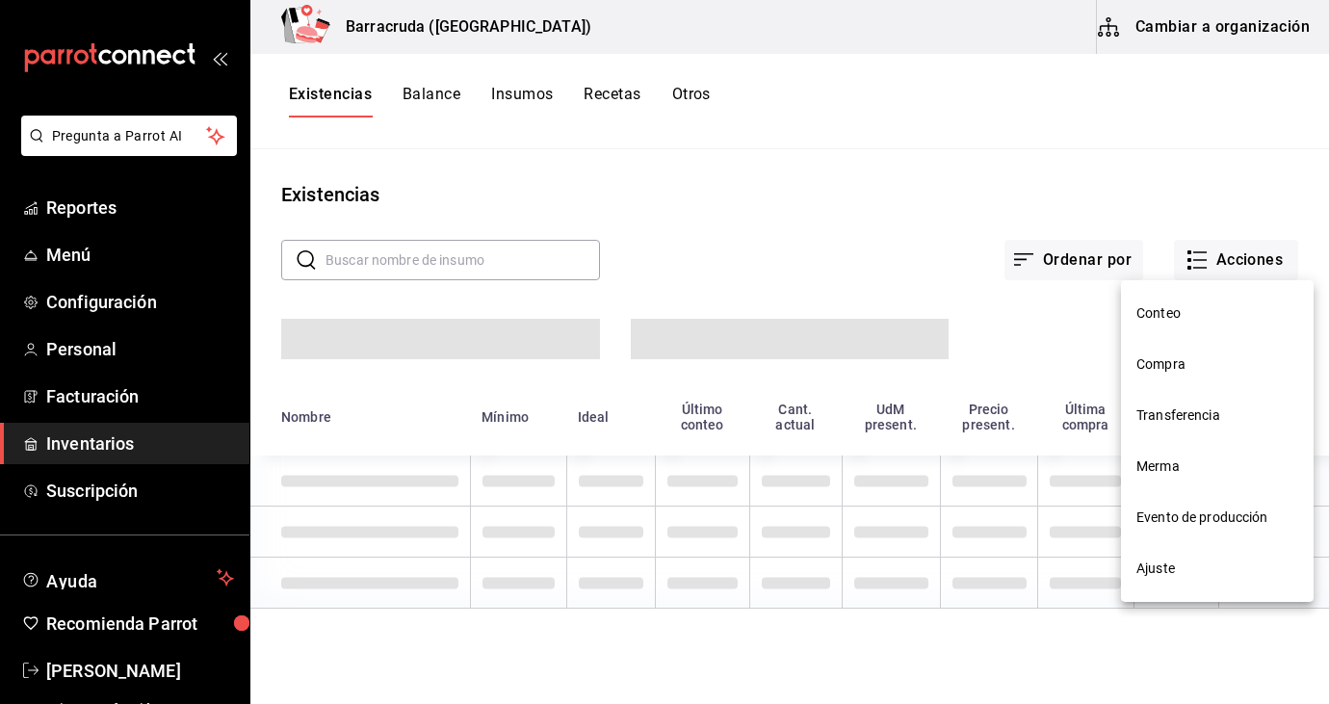
click at [1189, 529] on li "Evento de producción" at bounding box center [1217, 517] width 193 height 51
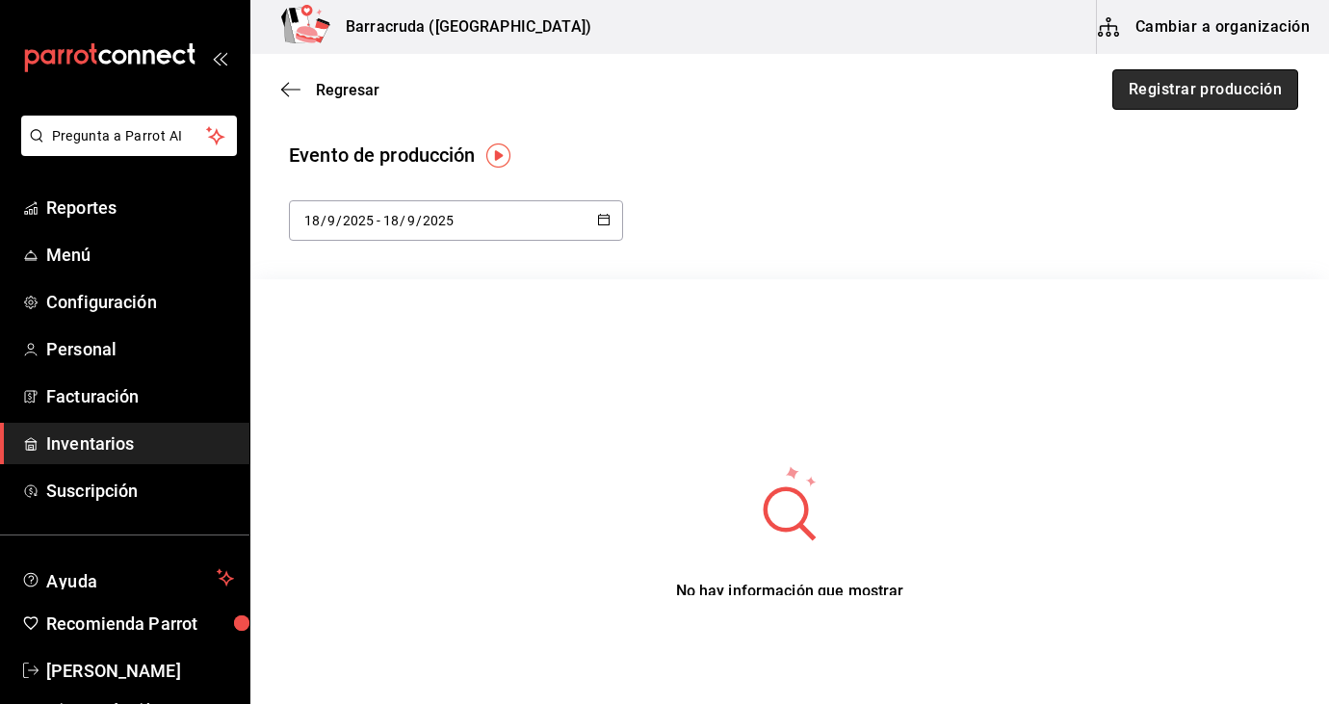
click at [1237, 95] on button "Registrar producción" at bounding box center [1205, 89] width 186 height 40
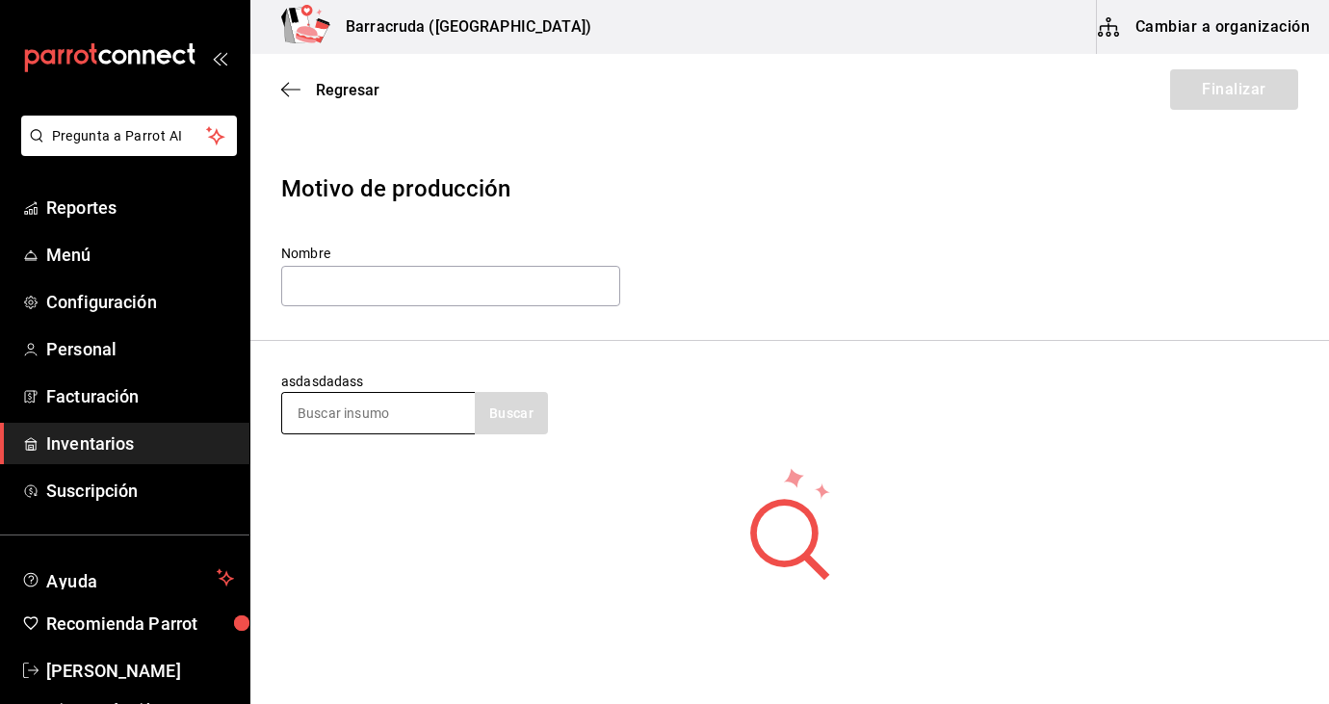
click at [326, 420] on input at bounding box center [378, 413] width 193 height 40
type input "salsa roja"
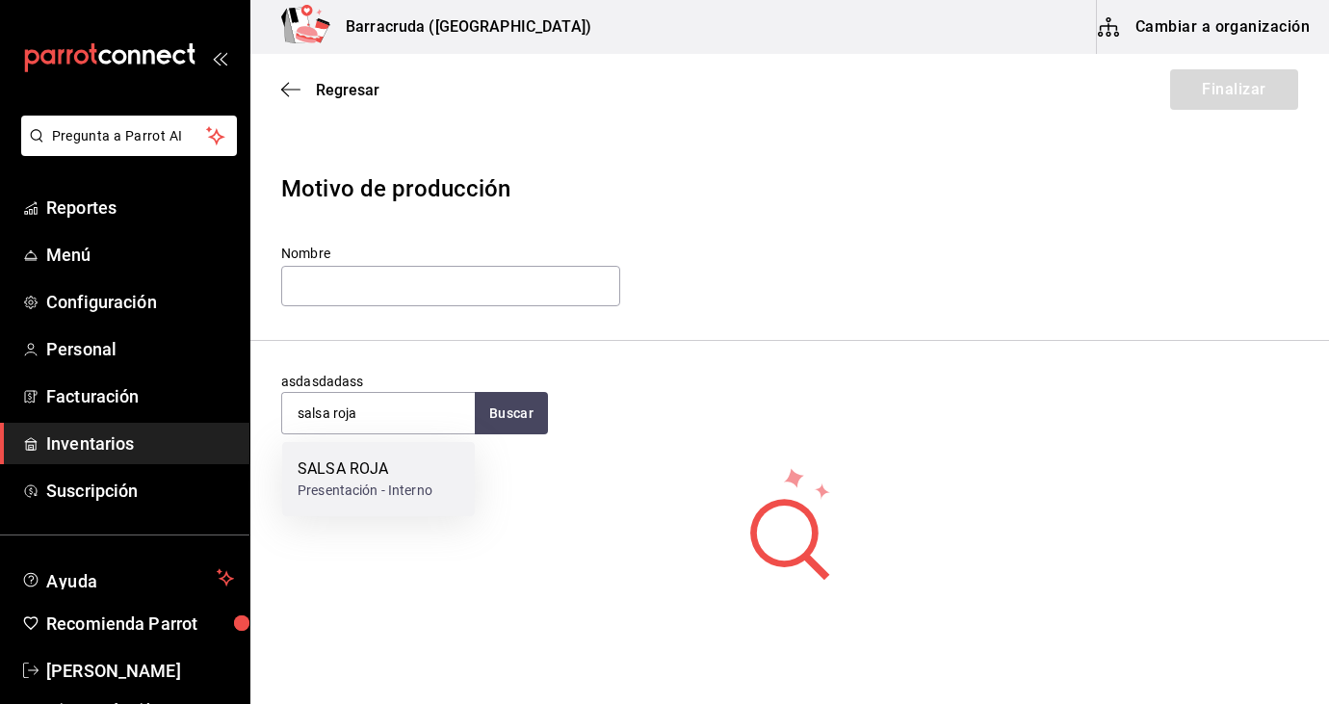
click at [414, 470] on div "SALSA ROJA" at bounding box center [365, 469] width 135 height 23
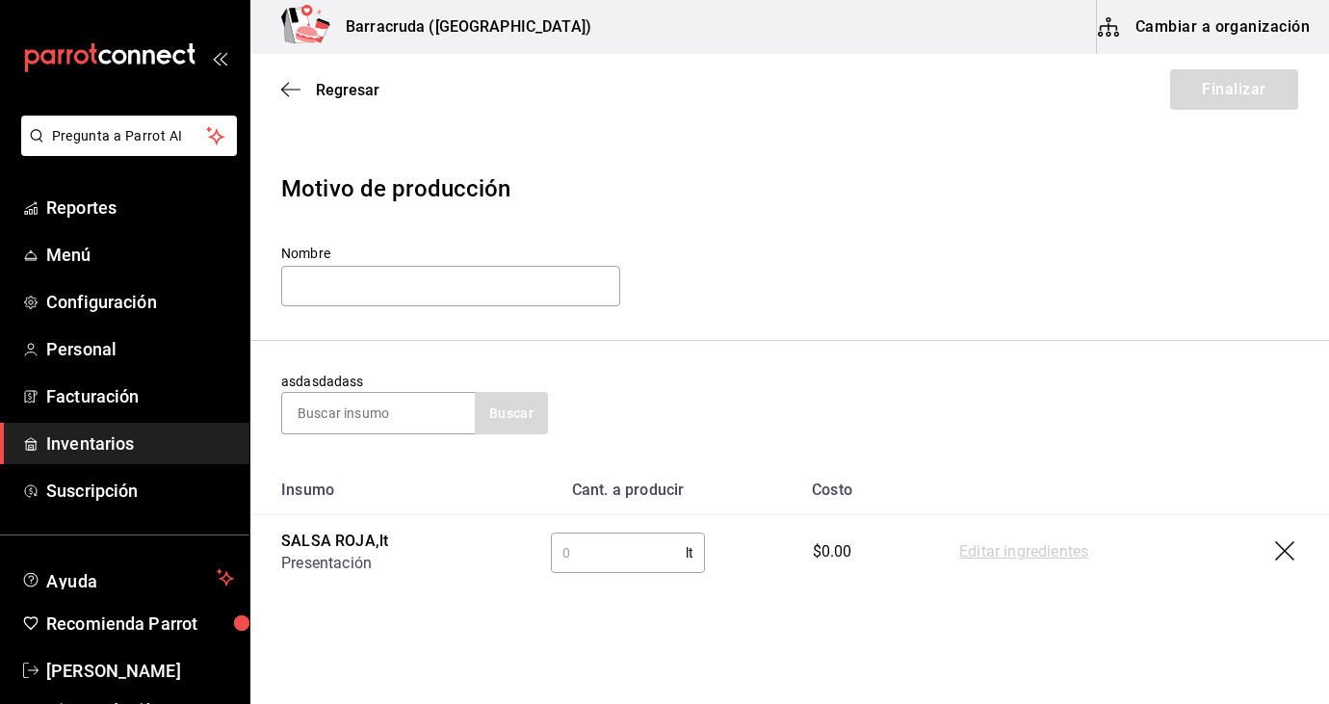
click at [606, 543] on input "text" at bounding box center [618, 553] width 135 height 39
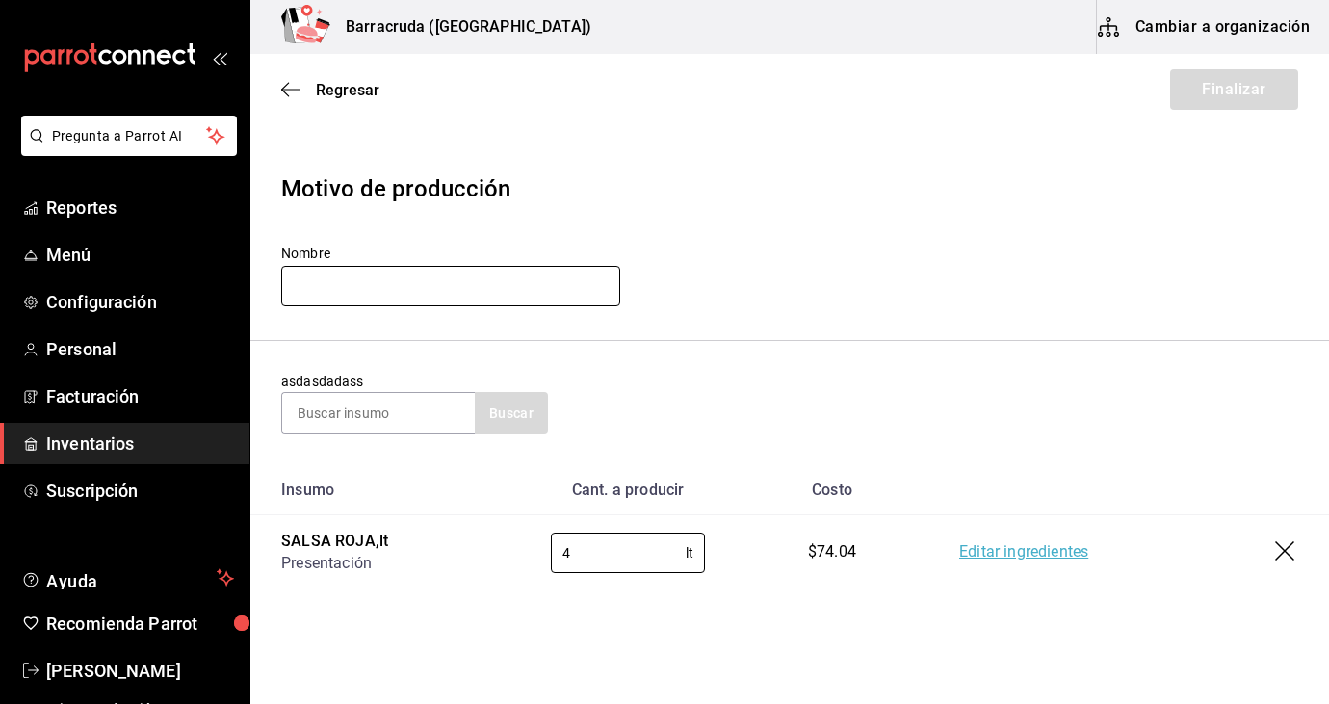
type input "4"
click at [484, 282] on input "text" at bounding box center [450, 286] width 339 height 40
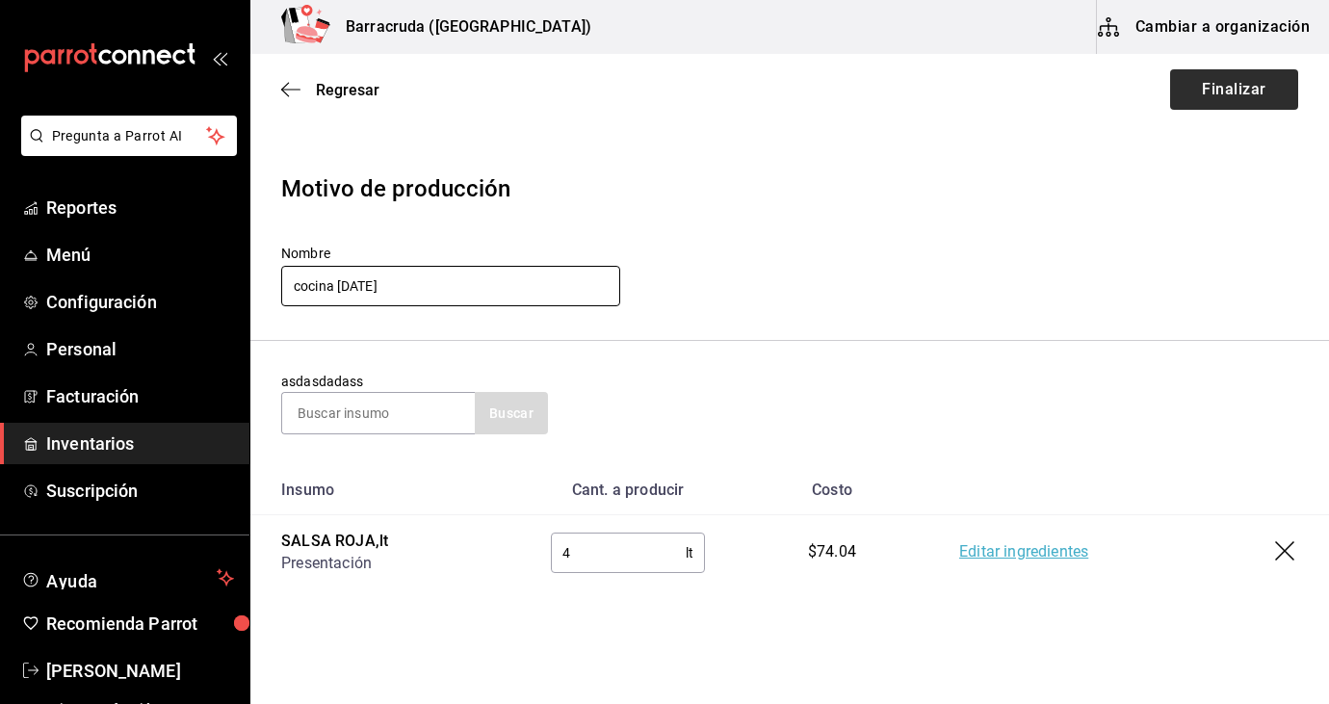
type input "cocina [DATE]"
click at [1178, 106] on button "Finalizar" at bounding box center [1234, 89] width 128 height 40
